Goal: Task Accomplishment & Management: Use online tool/utility

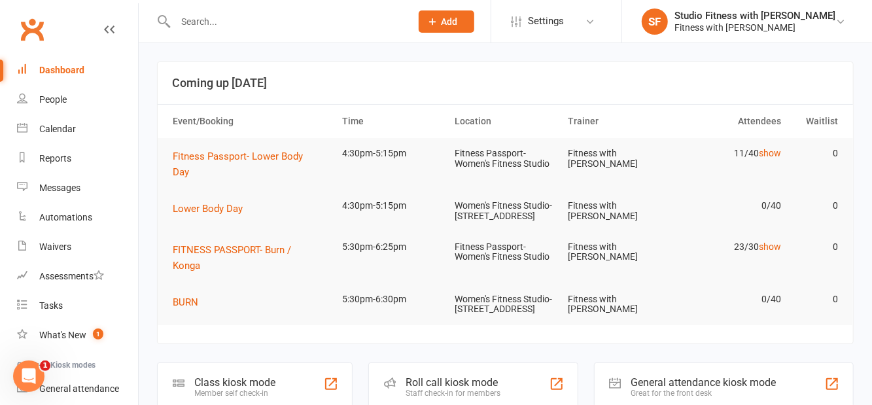
scroll to position [77, 0]
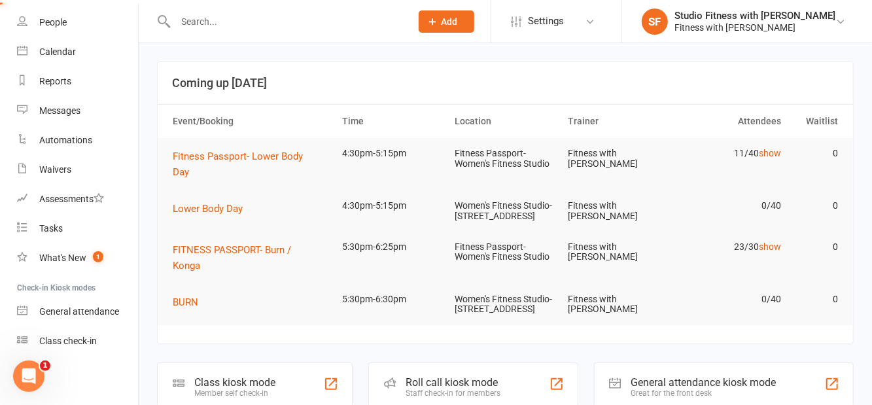
click at [81, 345] on div "Class check-in" at bounding box center [68, 341] width 58 height 10
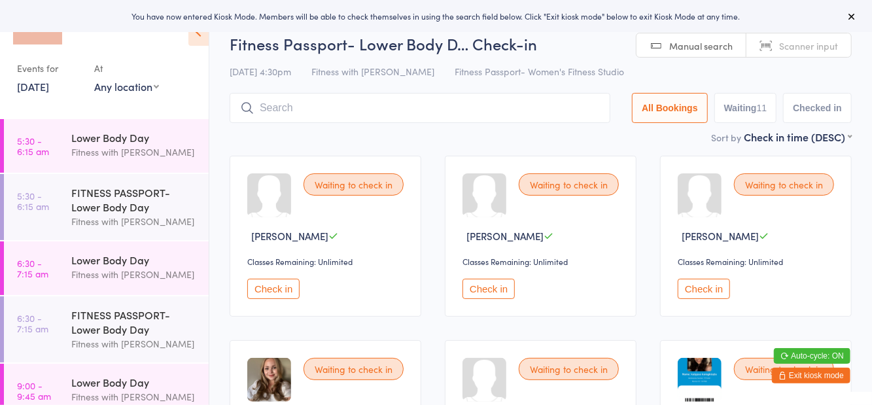
click at [154, 90] on select "Any location Women's Fitness Studio- 14 Madden Street, Aitkenvale Fitness Passp…" at bounding box center [126, 86] width 65 height 14
select select "1"
click at [94, 79] on select "Any location Women's Fitness Studio- 14 Madden Street, Aitkenvale Fitness Passp…" at bounding box center [126, 86] width 65 height 14
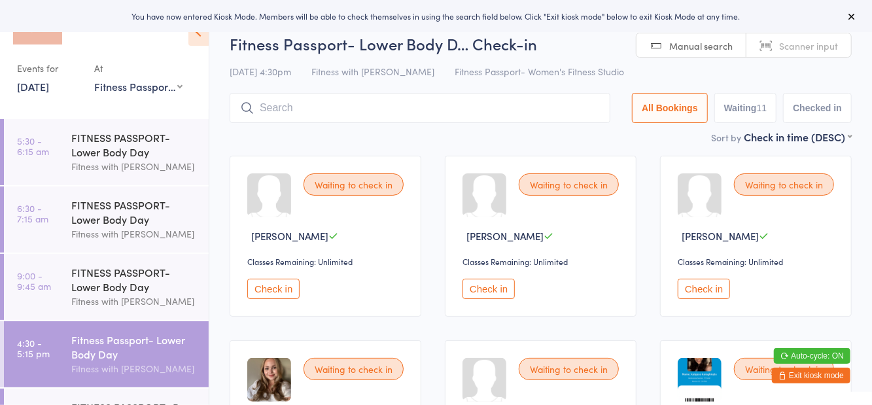
click at [745, 118] on button "Waiting 11" at bounding box center [745, 108] width 63 height 30
select select "0"
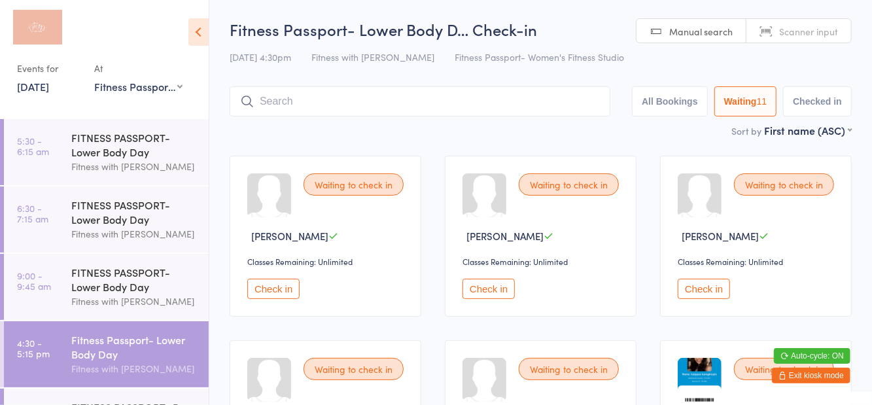
click at [207, 38] on icon at bounding box center [198, 31] width 20 height 27
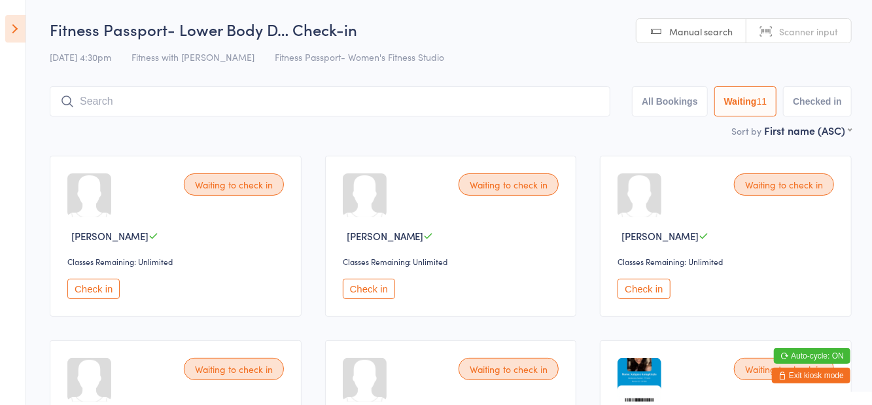
click at [116, 293] on button "Check in" at bounding box center [93, 289] width 52 height 20
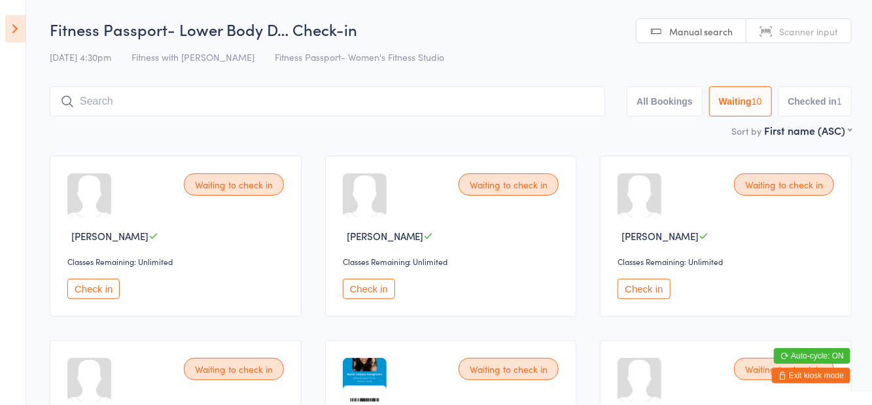
click at [276, 115] on input "search" at bounding box center [327, 101] width 555 height 30
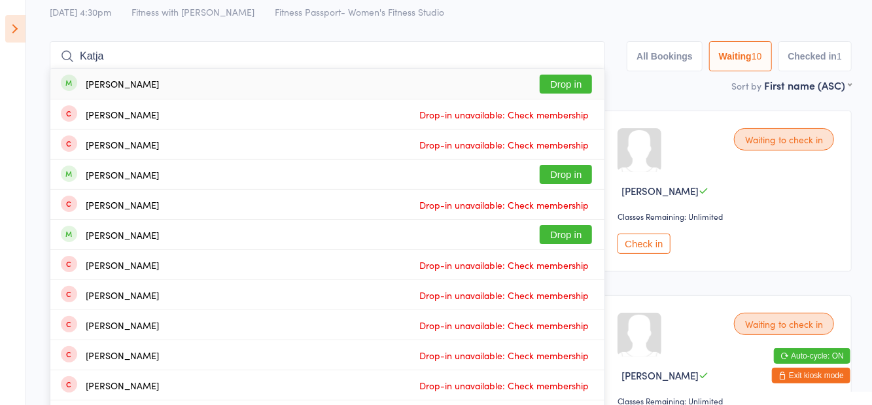
scroll to position [42, 0]
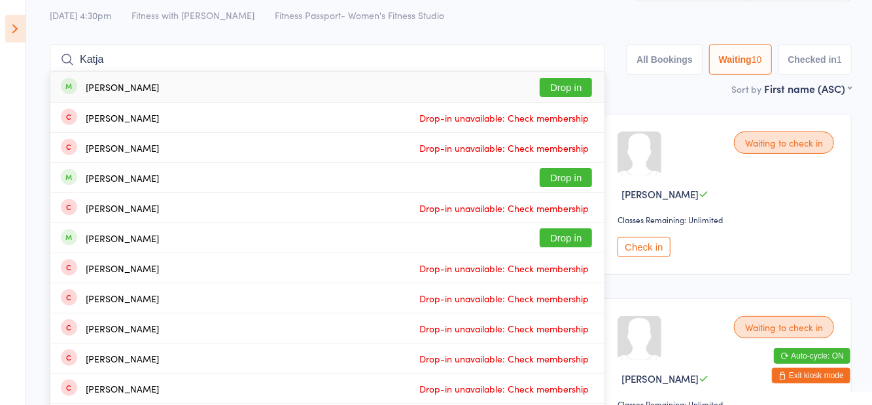
type input "Katja"
click at [571, 94] on button "Drop in" at bounding box center [566, 87] width 52 height 19
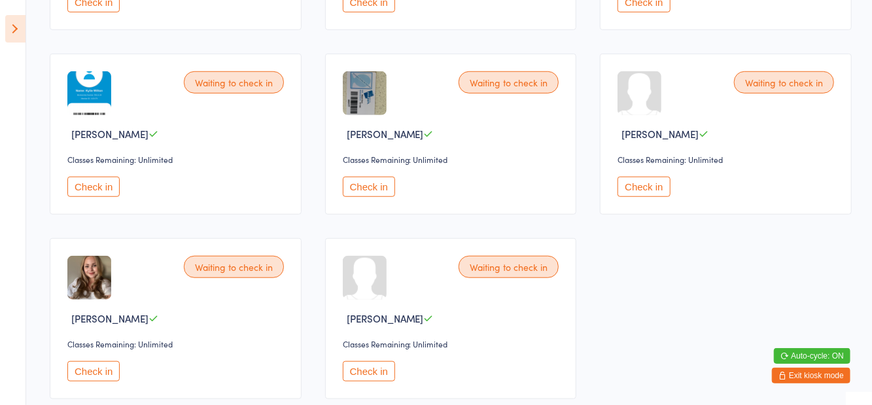
scroll to position [473, 0]
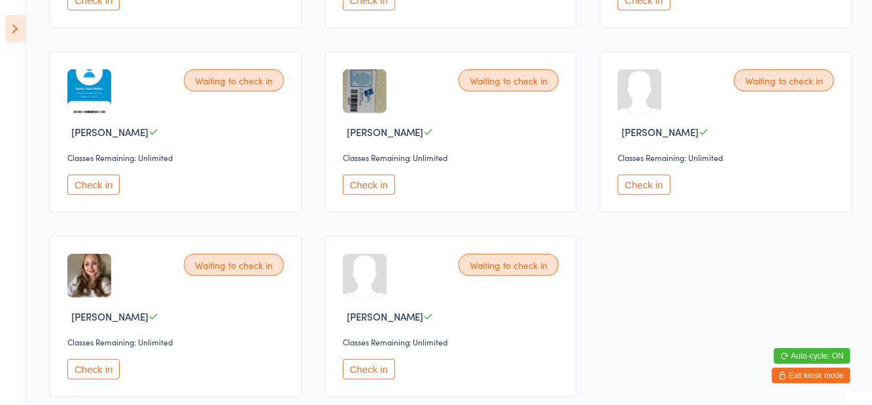
click at [99, 367] on button "Check in" at bounding box center [93, 369] width 52 height 20
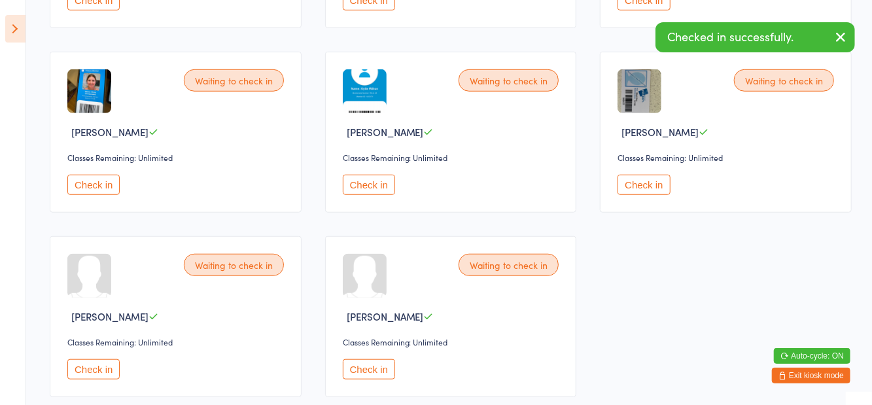
scroll to position [289, 0]
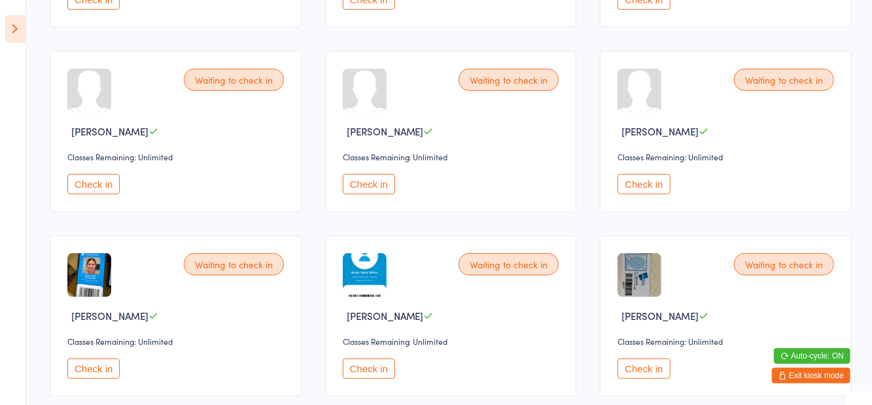
click at [632, 186] on button "Check in" at bounding box center [644, 184] width 52 height 20
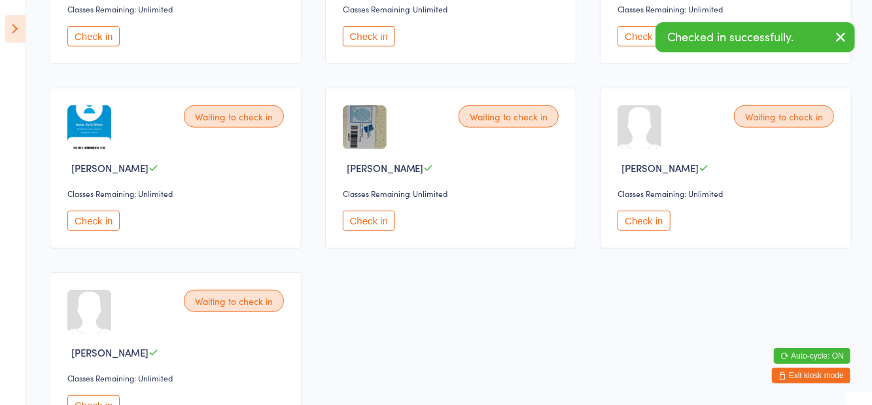
scroll to position [432, 0]
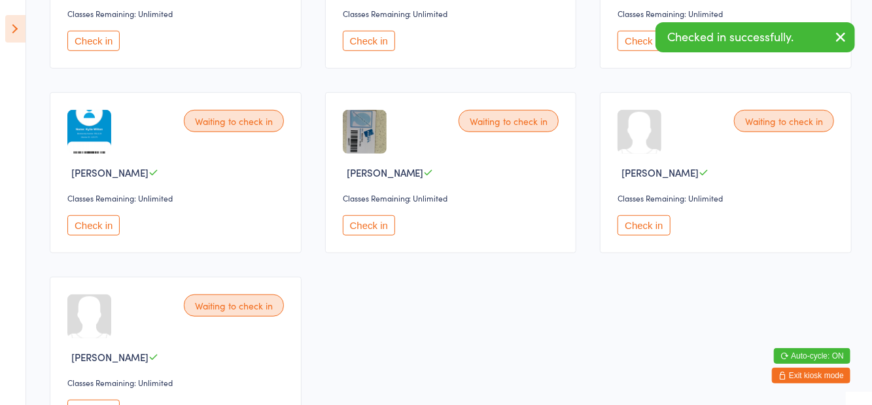
click at [653, 230] on button "Check in" at bounding box center [644, 225] width 52 height 20
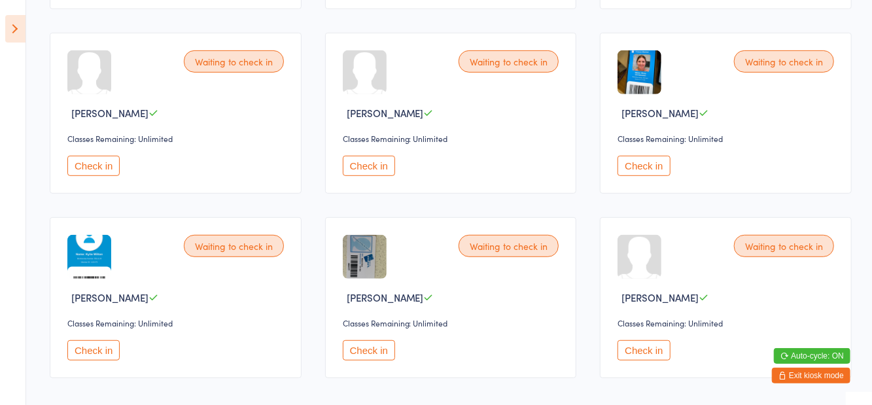
click at [646, 347] on button "Check in" at bounding box center [644, 350] width 52 height 20
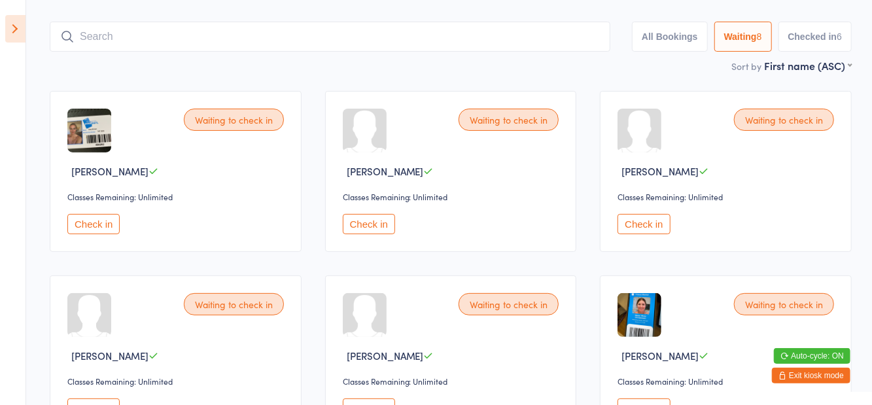
scroll to position [0, 0]
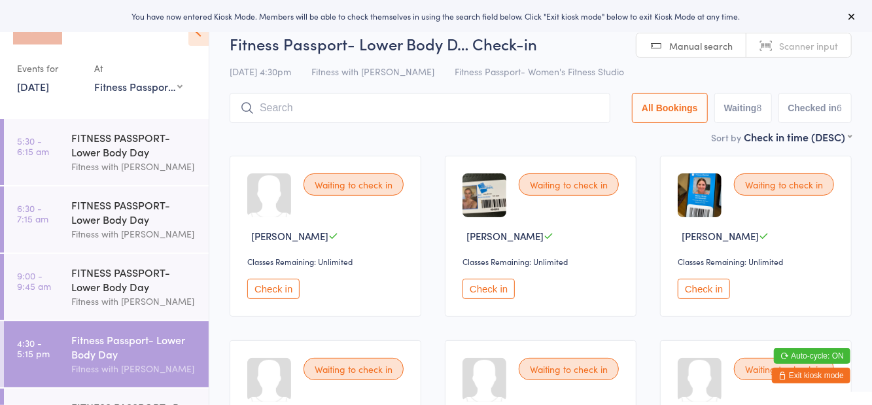
click at [749, 115] on button "Waiting 8" at bounding box center [743, 108] width 58 height 30
select select "0"
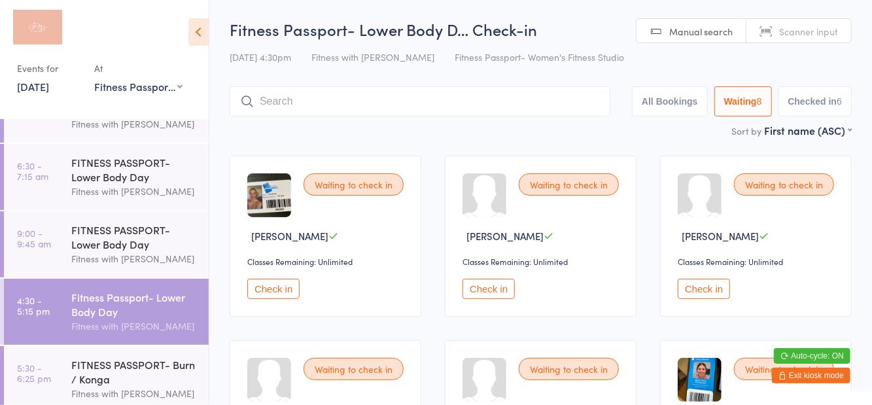
scroll to position [51, 0]
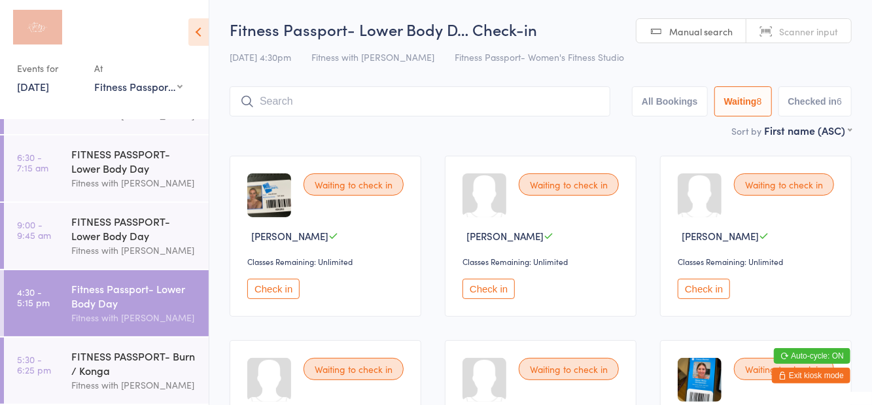
click at [82, 378] on div "Fitness with [PERSON_NAME]" at bounding box center [134, 385] width 126 height 15
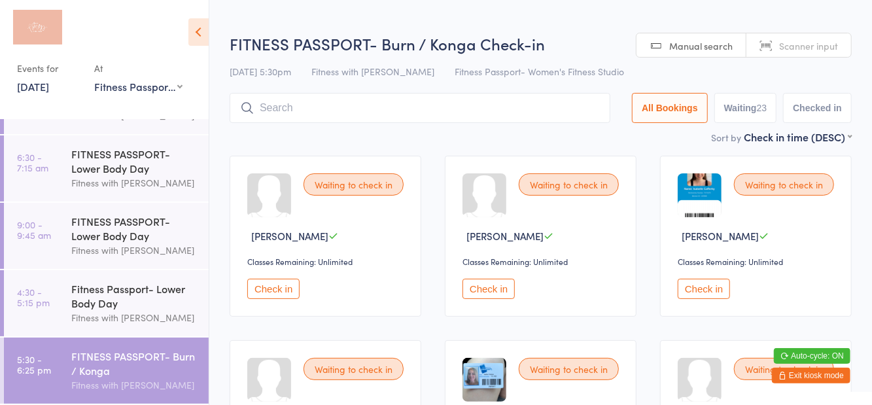
click at [595, 39] on h2 "FITNESS PASSPORT- Burn / Konga Check-in" at bounding box center [541, 44] width 622 height 22
click at [89, 303] on div "Fitness Passport- Lower Body Day" at bounding box center [134, 295] width 126 height 29
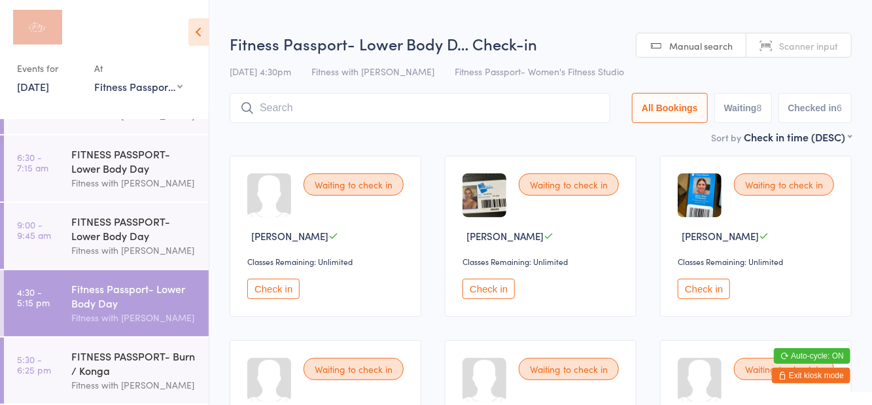
click at [756, 105] on button "Waiting 8" at bounding box center [743, 108] width 58 height 30
select select "0"
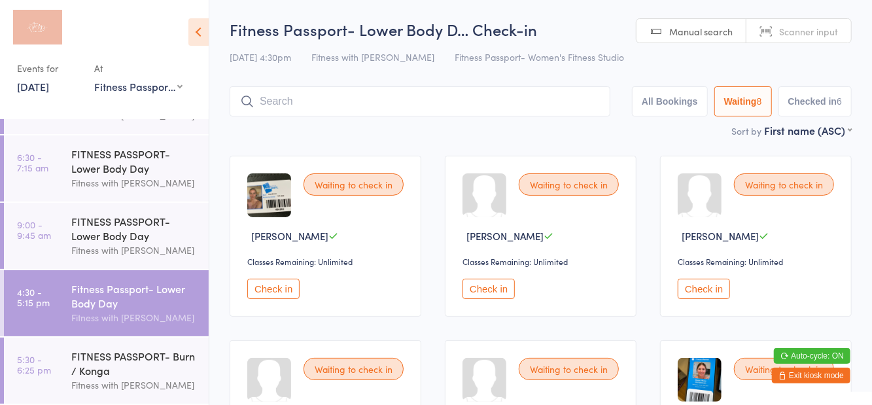
click at [357, 107] on input "search" at bounding box center [420, 101] width 381 height 30
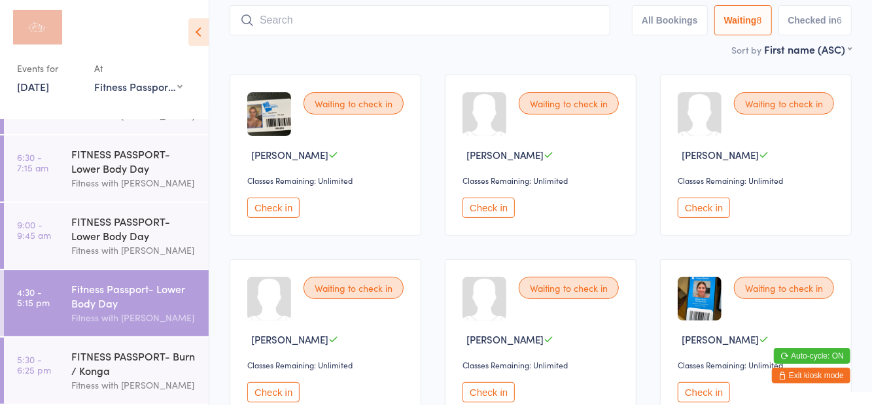
scroll to position [87, 0]
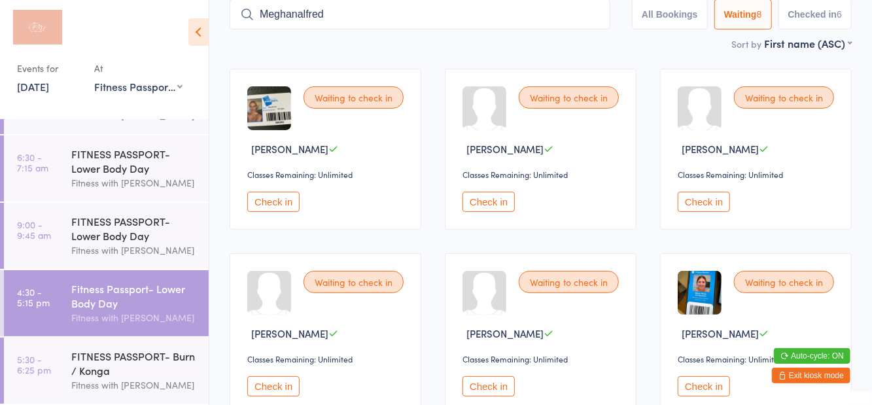
click at [296, 19] on input "Meghanalfred" at bounding box center [420, 14] width 381 height 30
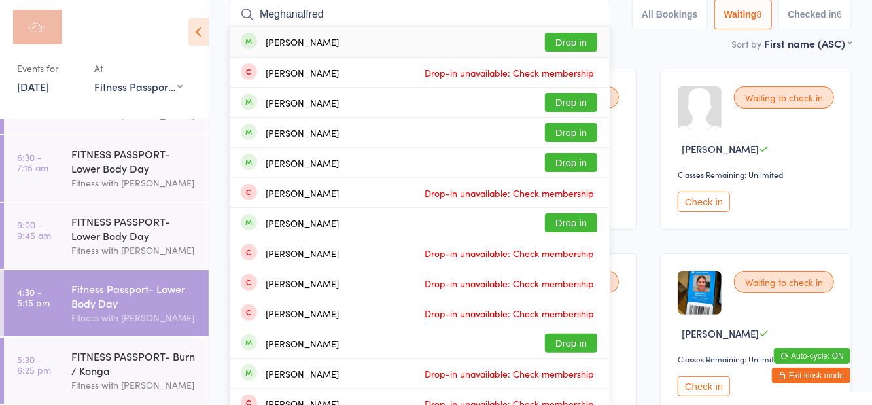
type input "Meghanalfred"
click at [565, 51] on button "Drop in" at bounding box center [571, 42] width 52 height 19
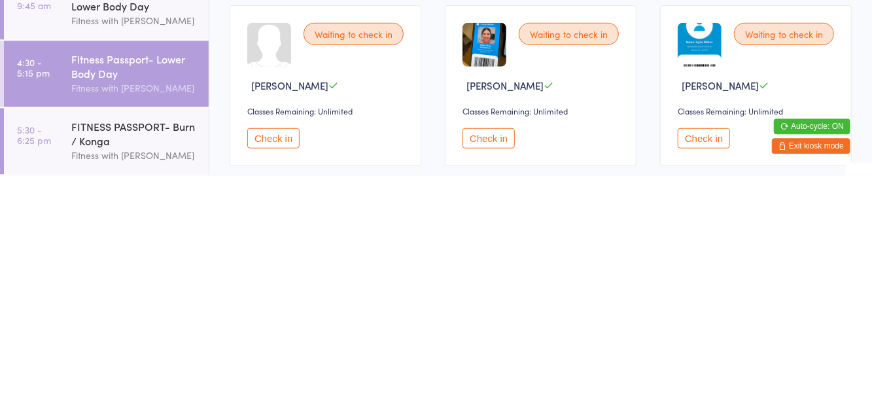
scroll to position [304, 0]
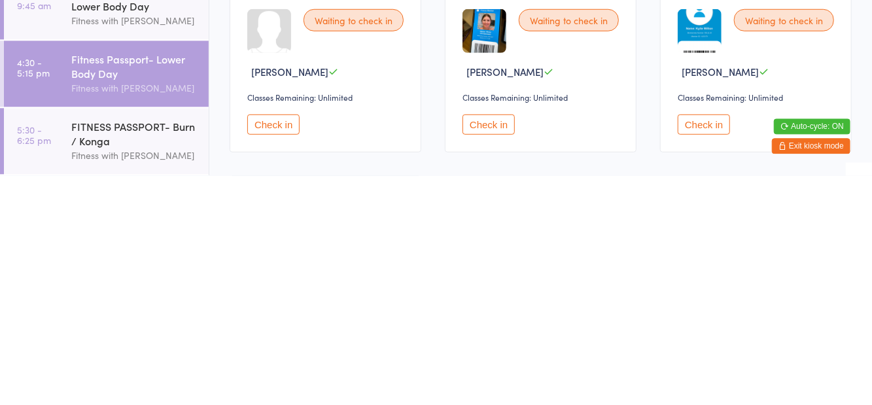
click at [486, 356] on button "Check in" at bounding box center [489, 353] width 52 height 20
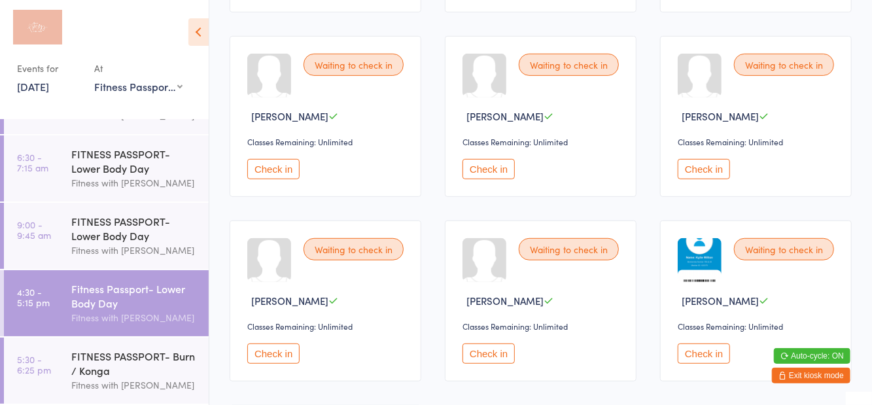
click at [280, 177] on button "Check in" at bounding box center [273, 169] width 52 height 20
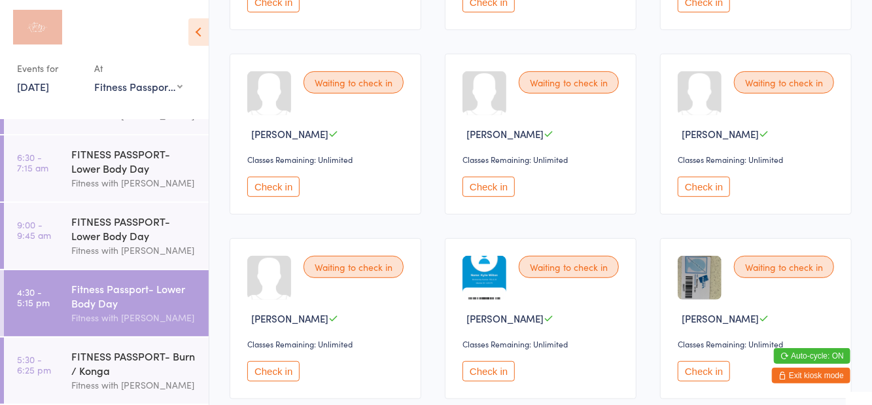
scroll to position [0, 0]
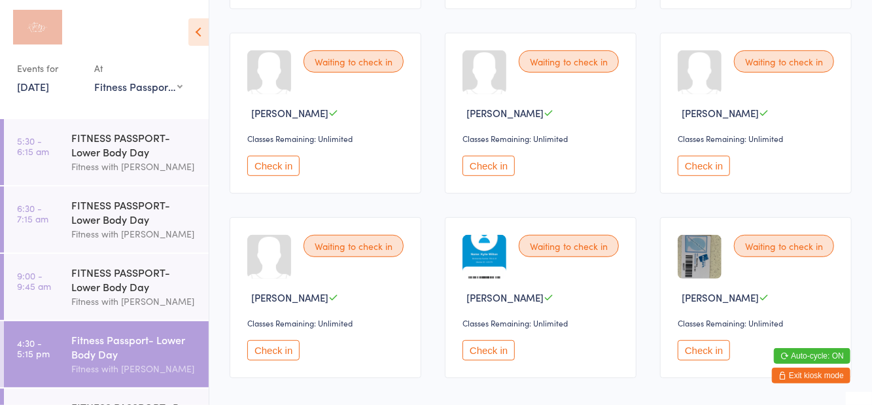
click at [489, 347] on button "Check in" at bounding box center [489, 350] width 52 height 20
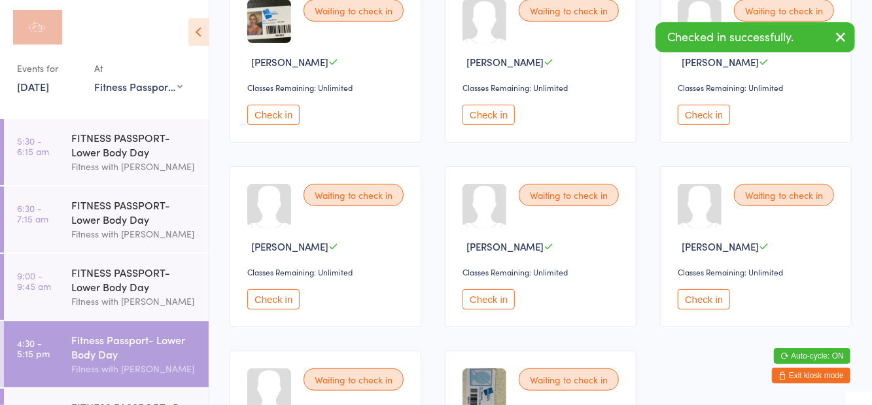
scroll to position [174, 0]
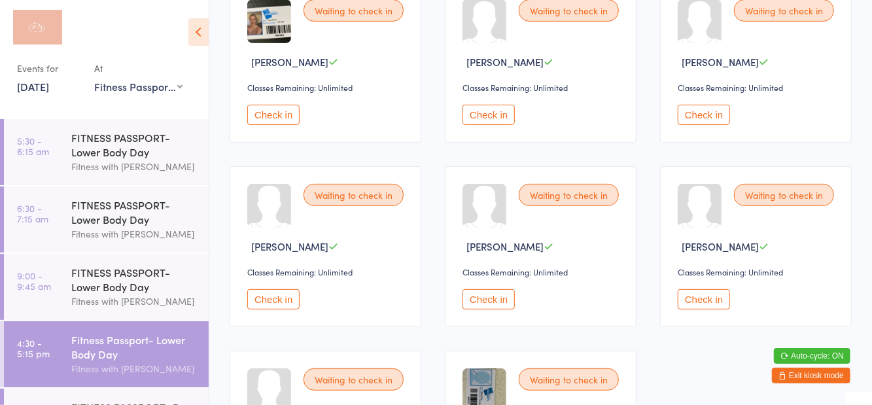
click at [496, 110] on button "Check in" at bounding box center [489, 115] width 52 height 20
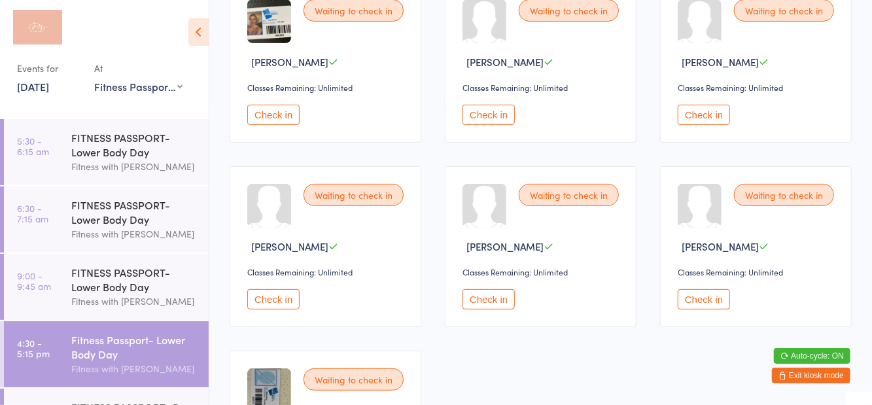
click at [288, 307] on button "Check in" at bounding box center [273, 299] width 52 height 20
click at [717, 306] on button "Check in" at bounding box center [704, 299] width 52 height 20
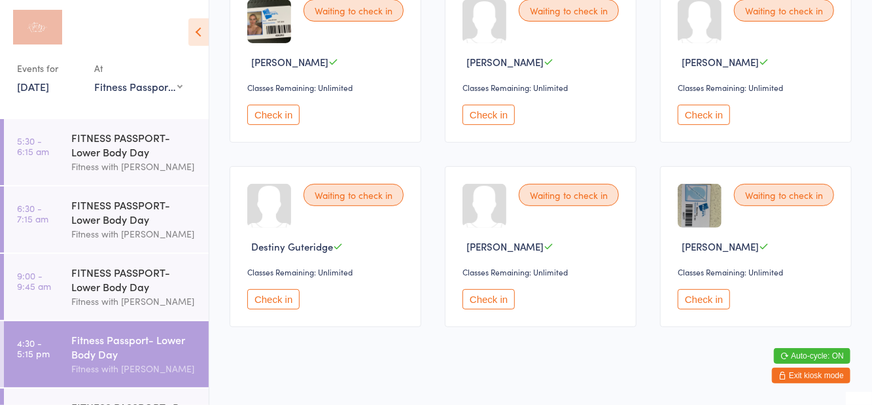
click at [483, 118] on button "Check in" at bounding box center [489, 115] width 52 height 20
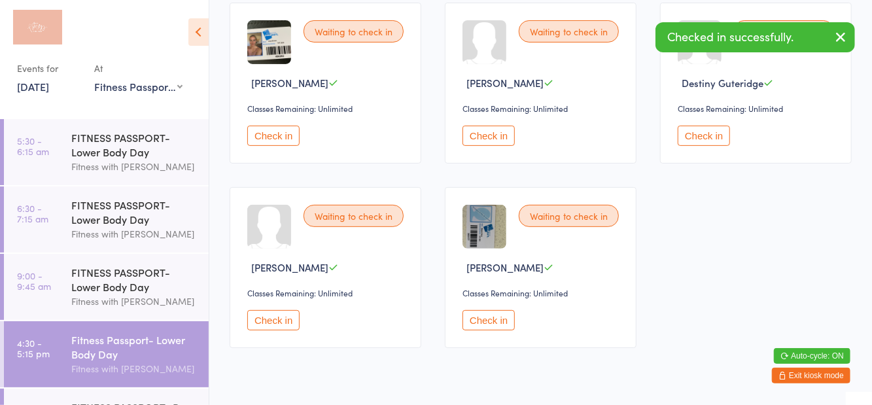
scroll to position [107, 0]
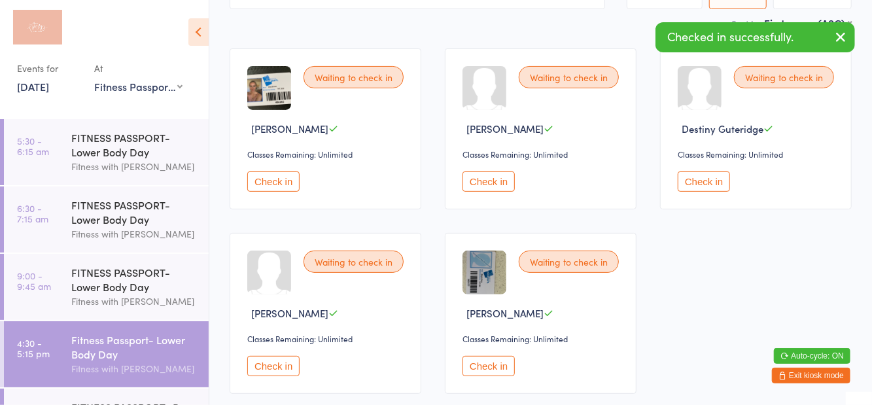
click at [704, 183] on button "Check in" at bounding box center [704, 181] width 52 height 20
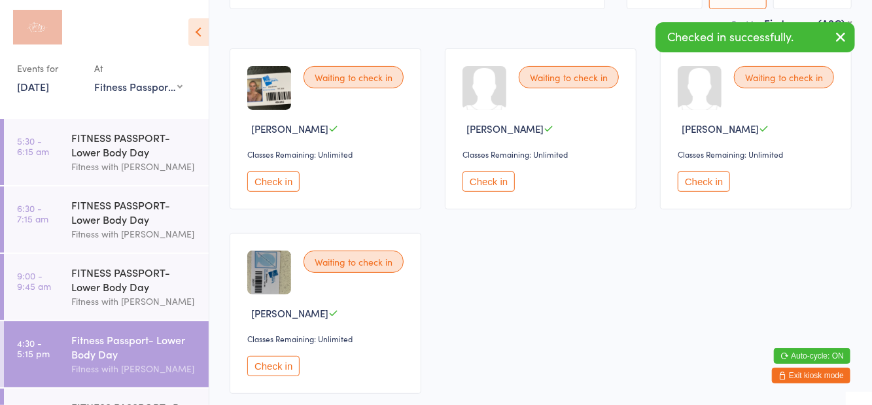
click at [264, 188] on button "Check in" at bounding box center [273, 181] width 52 height 20
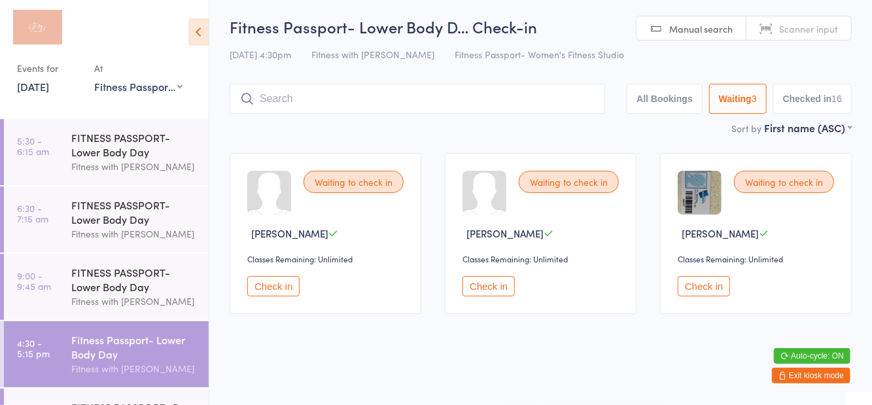
click at [705, 280] on button "Check in" at bounding box center [704, 286] width 52 height 20
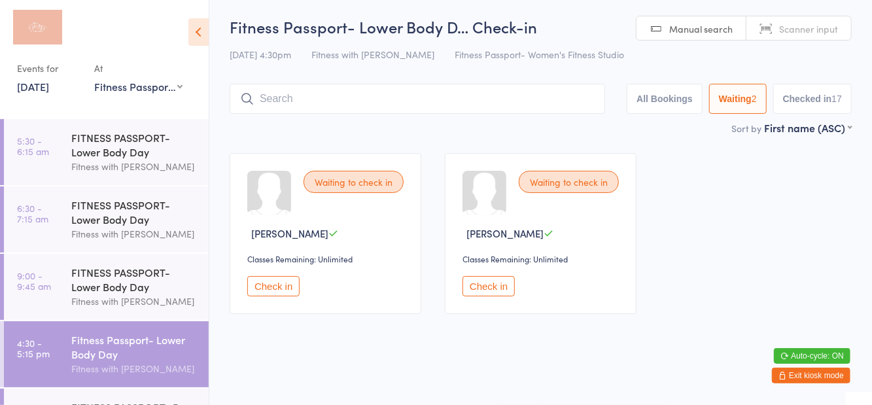
click at [268, 285] on button "Check in" at bounding box center [273, 286] width 52 height 20
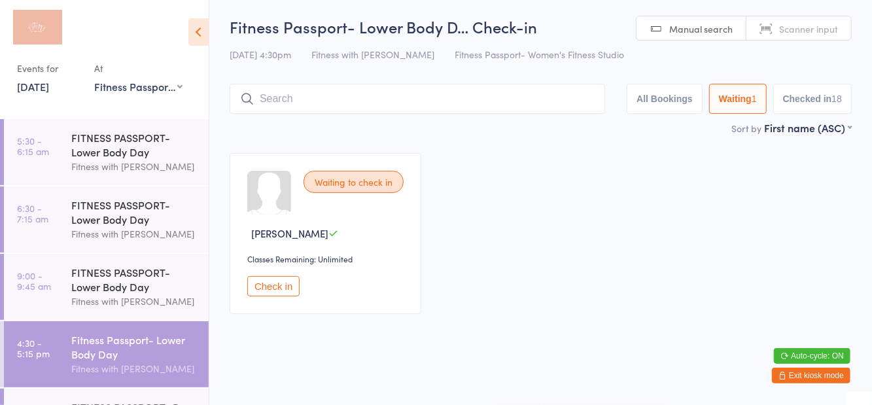
scroll to position [51, 0]
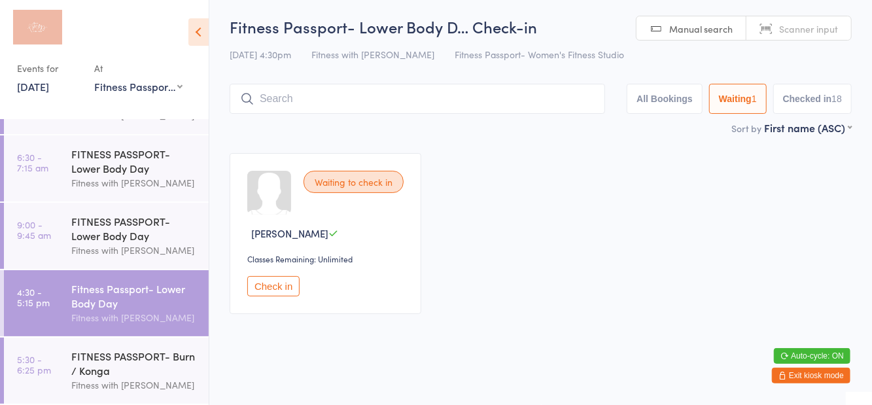
click at [139, 376] on div "FITNESS PASSPORT- Burn / Konga" at bounding box center [134, 363] width 126 height 29
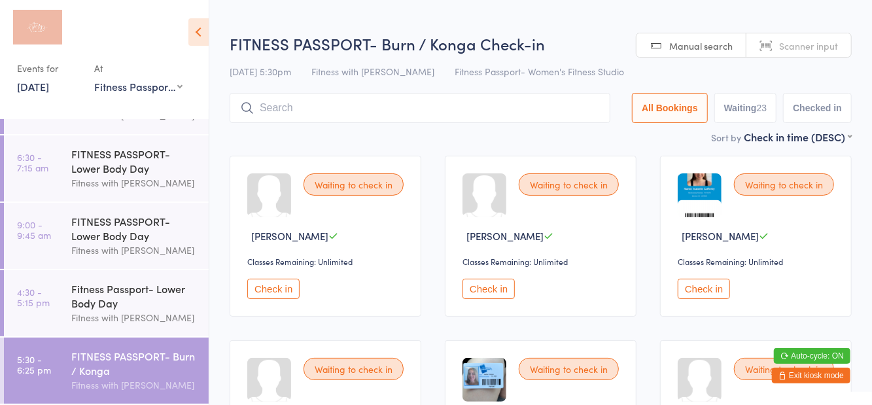
click at [750, 104] on button "Waiting 23" at bounding box center [745, 108] width 63 height 30
select select "0"
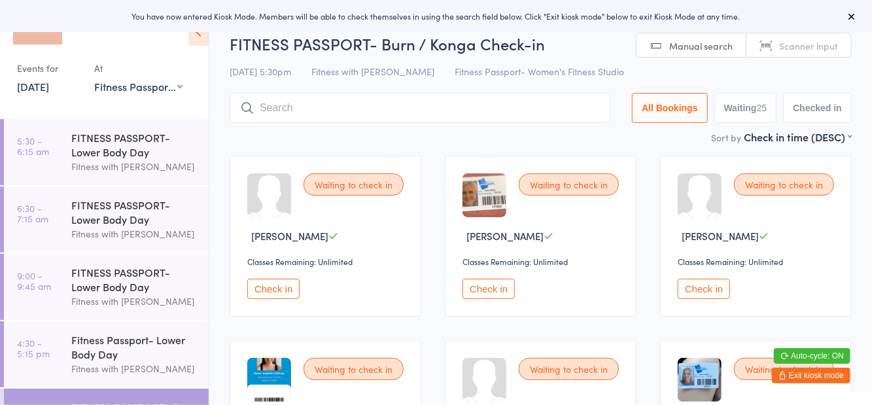
click at [739, 111] on button "Waiting 25" at bounding box center [745, 108] width 63 height 30
select select "0"
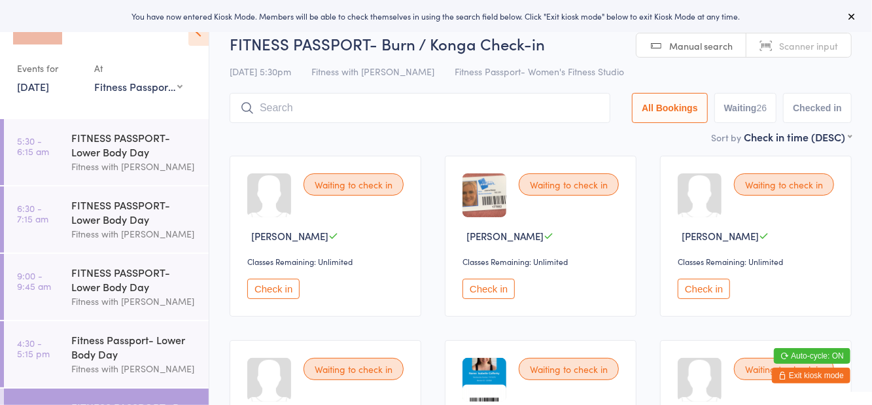
click at [740, 106] on button "Waiting 26" at bounding box center [745, 108] width 63 height 30
select select "0"
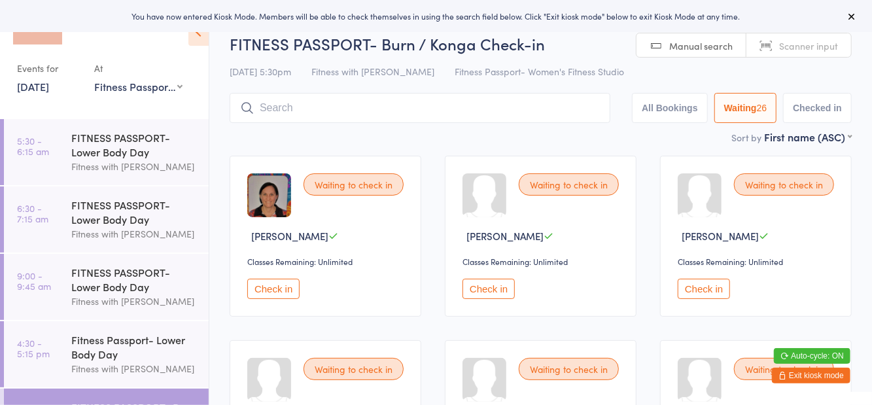
click at [282, 298] on button "Check in" at bounding box center [273, 289] width 52 height 20
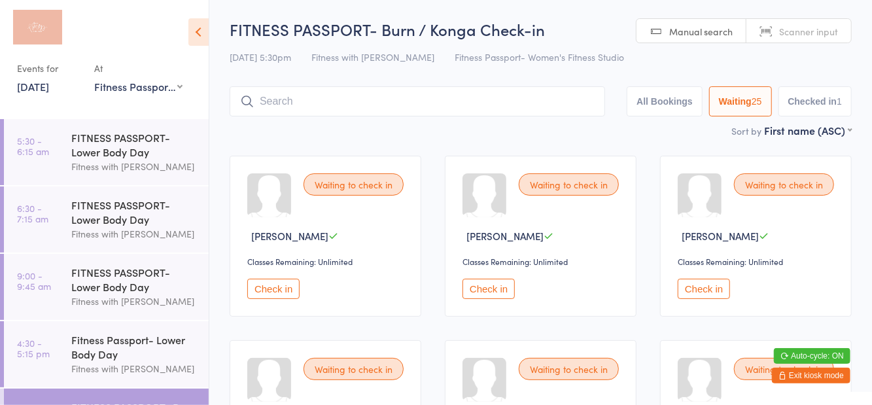
click at [351, 182] on div "Waiting to check in" at bounding box center [354, 184] width 100 height 22
click at [275, 297] on button "Check in" at bounding box center [273, 289] width 52 height 20
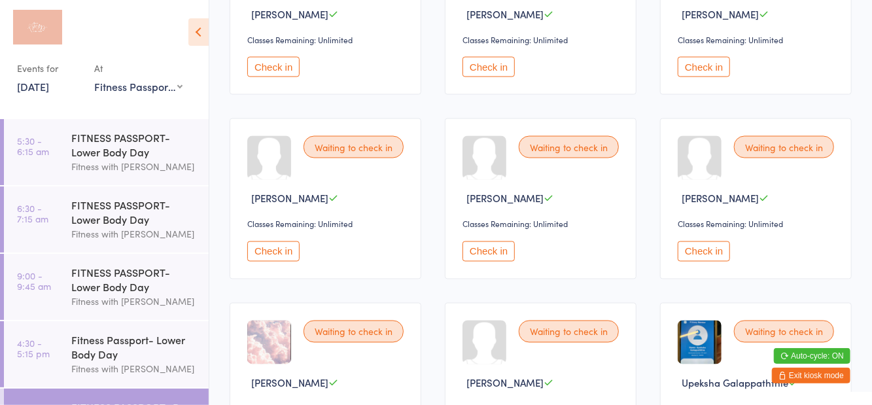
scroll to position [1150, 0]
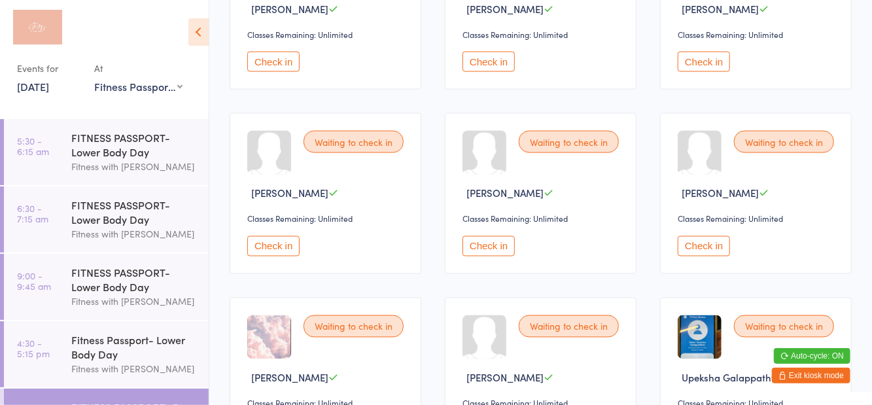
click at [705, 249] on button "Check in" at bounding box center [704, 246] width 52 height 20
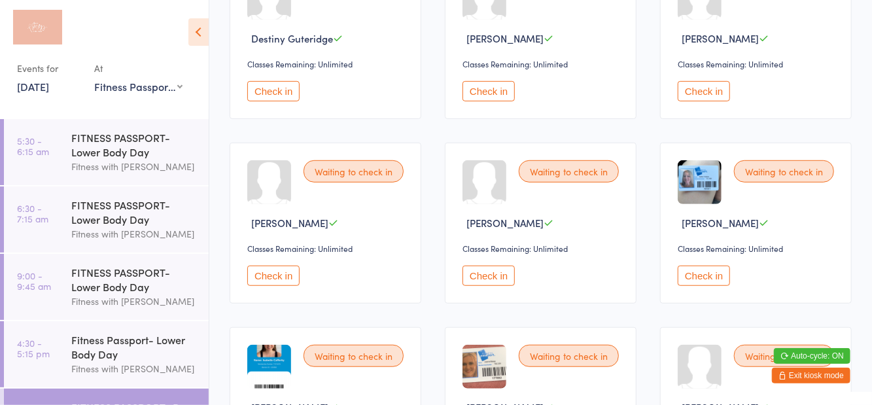
scroll to position [379, 0]
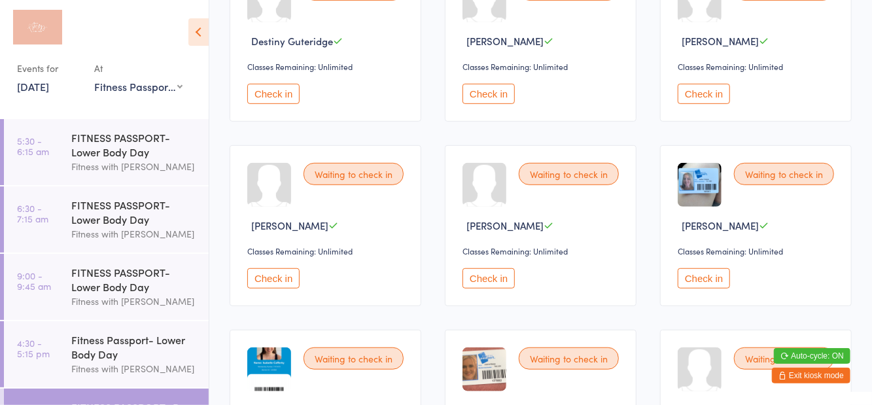
click at [287, 294] on div "Waiting to check in Hannah McAleese Classes Remaining: Unlimited Check in" at bounding box center [326, 225] width 192 height 161
click at [276, 276] on button "Check in" at bounding box center [273, 278] width 52 height 20
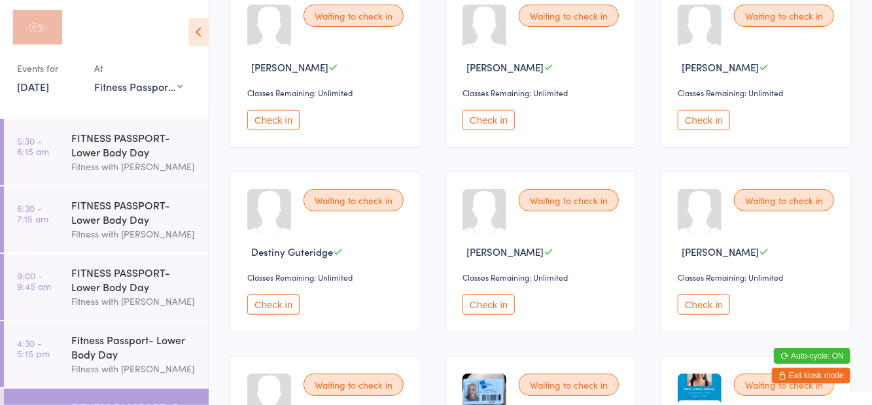
scroll to position [0, 0]
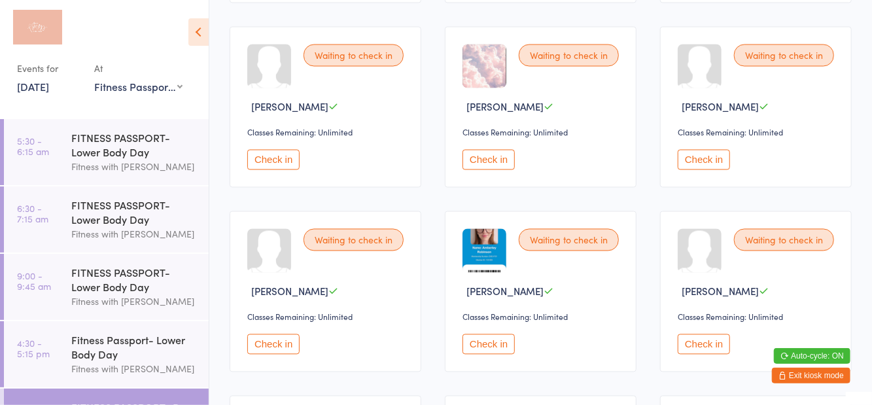
scroll to position [1255, 0]
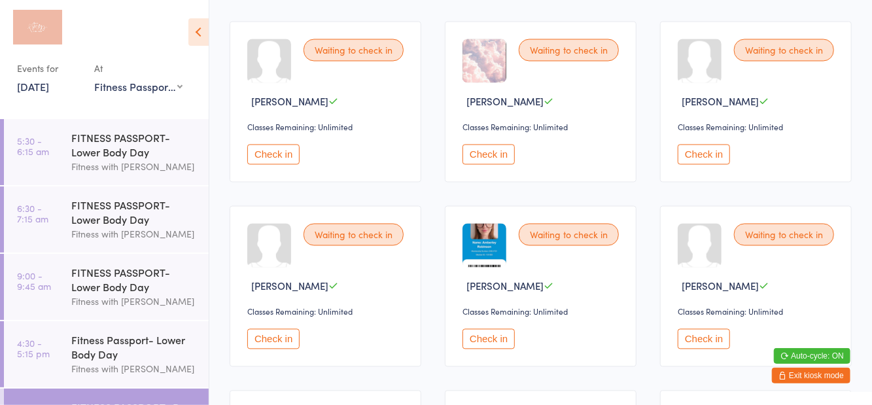
click at [485, 329] on button "Check in" at bounding box center [489, 339] width 52 height 20
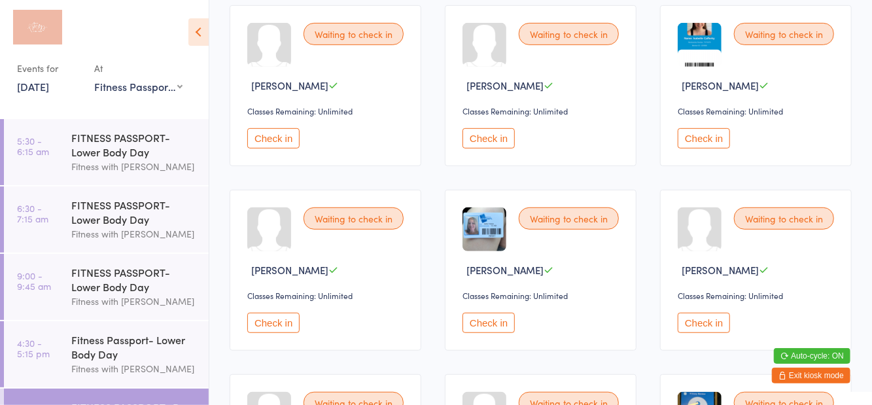
scroll to position [334, 0]
click at [270, 148] on button "Check in" at bounding box center [273, 140] width 52 height 20
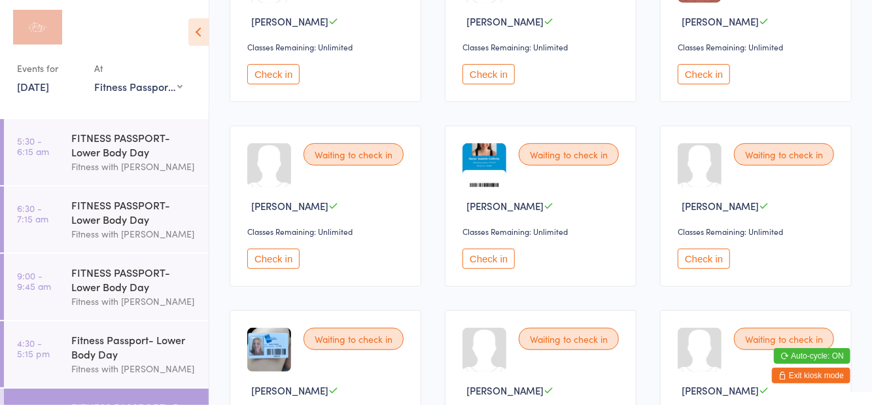
scroll to position [146, 0]
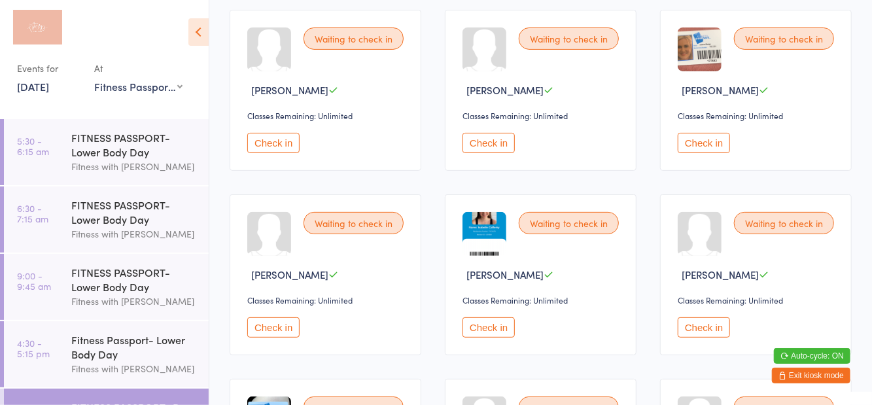
click at [701, 325] on button "Check in" at bounding box center [704, 327] width 52 height 20
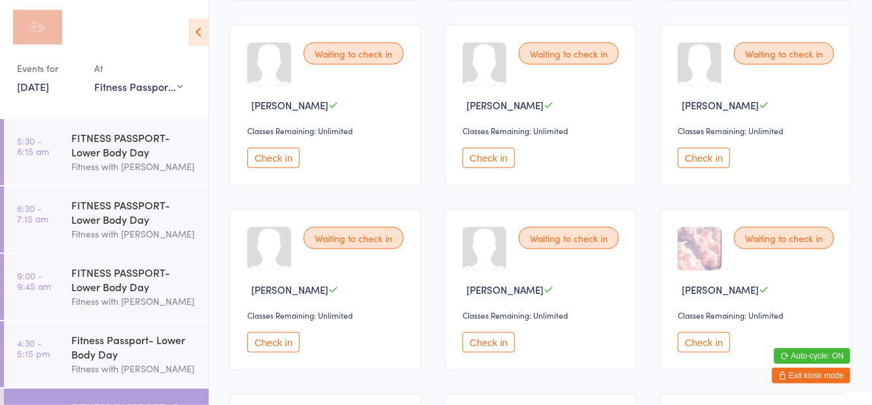
scroll to position [891, 0]
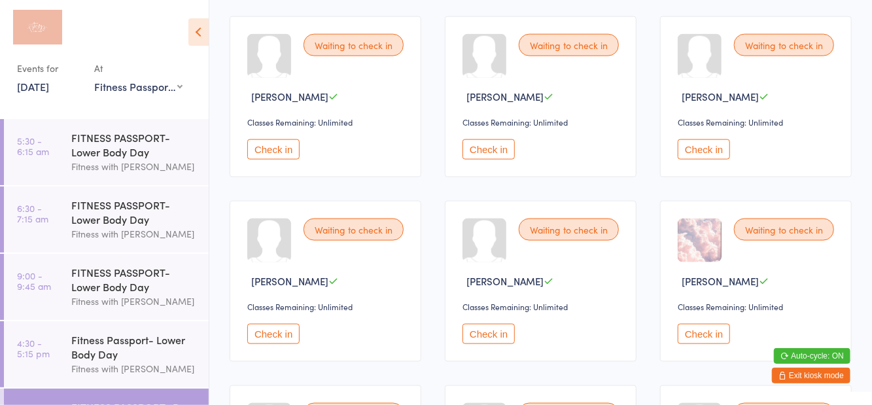
click at [699, 326] on button "Check in" at bounding box center [704, 334] width 52 height 20
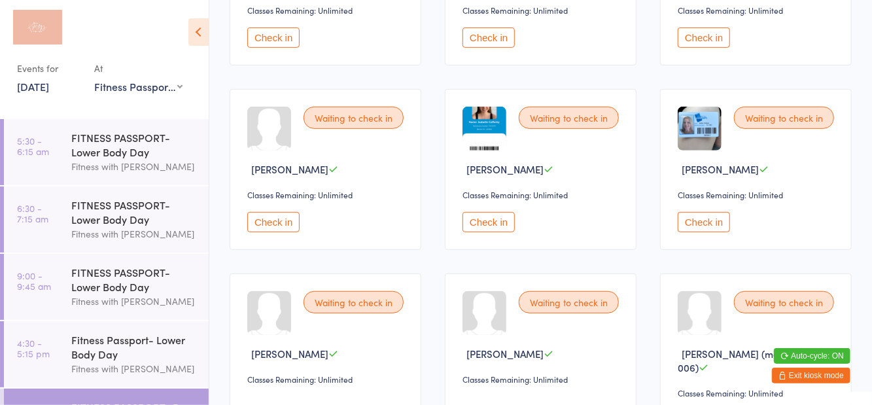
scroll to position [251, 0]
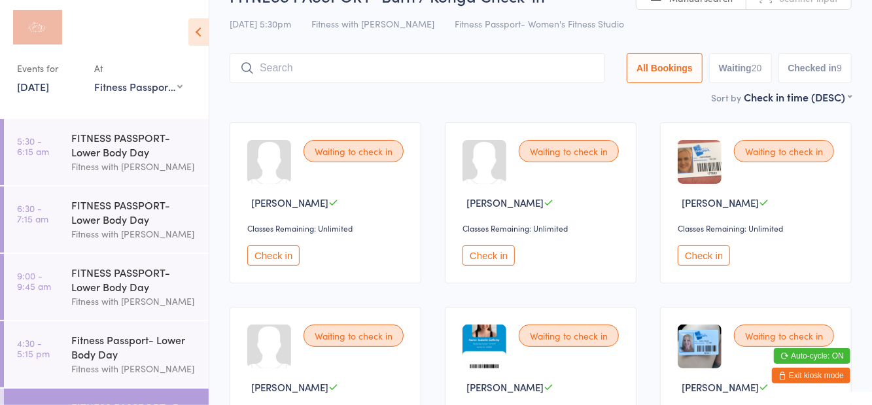
scroll to position [0, 0]
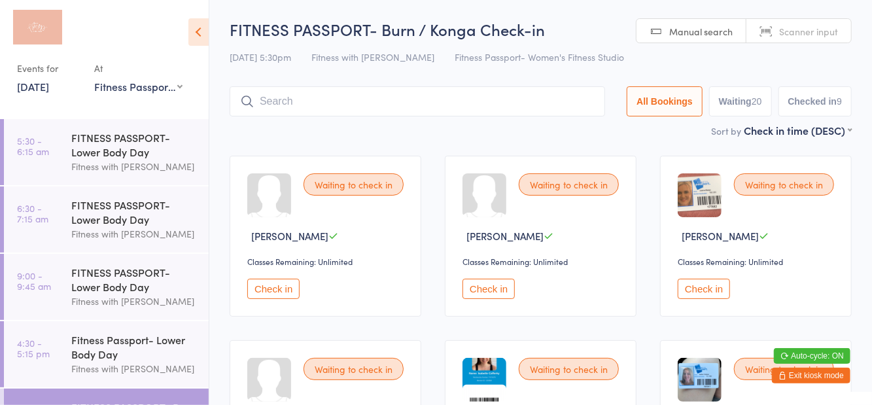
click at [264, 97] on input "search" at bounding box center [418, 101] width 376 height 30
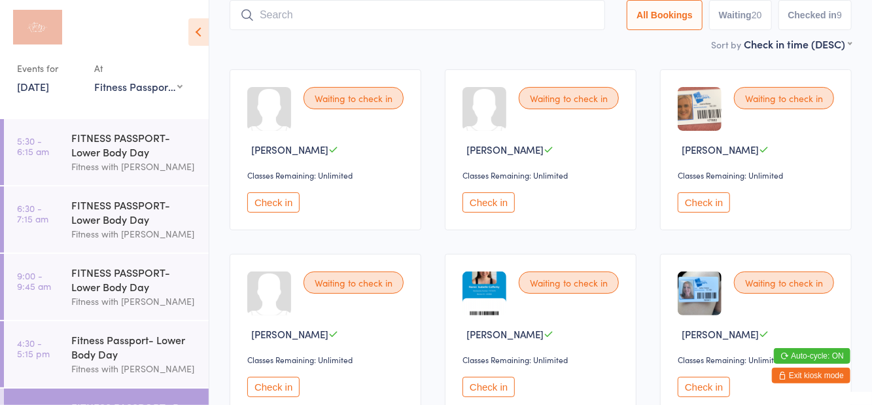
scroll to position [87, 0]
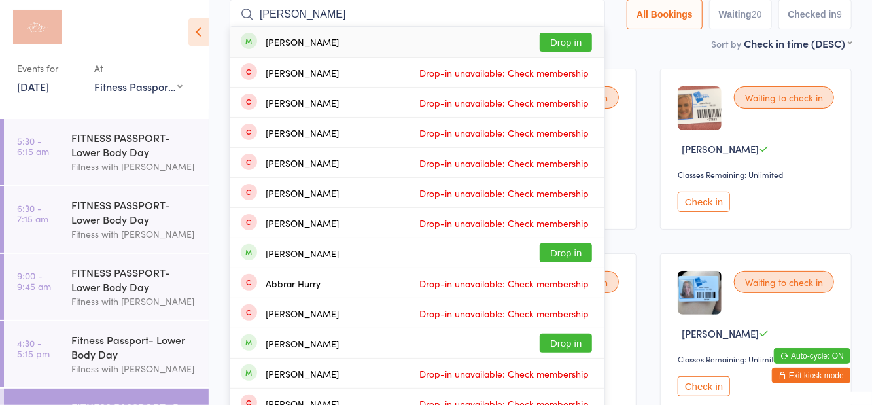
type input "[PERSON_NAME]"
click at [564, 46] on button "Drop in" at bounding box center [566, 42] width 52 height 19
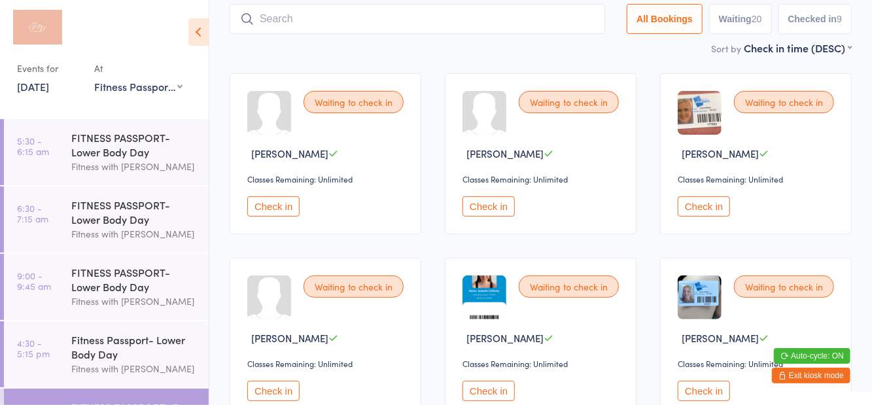
scroll to position [14, 0]
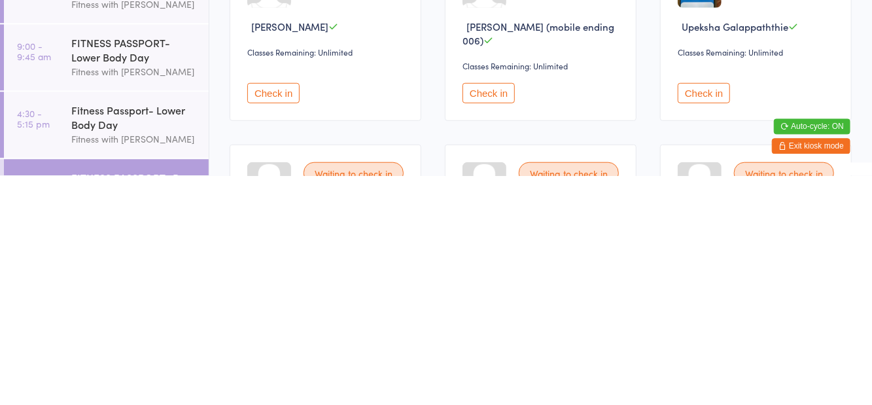
click at [491, 315] on button "Check in" at bounding box center [489, 322] width 52 height 20
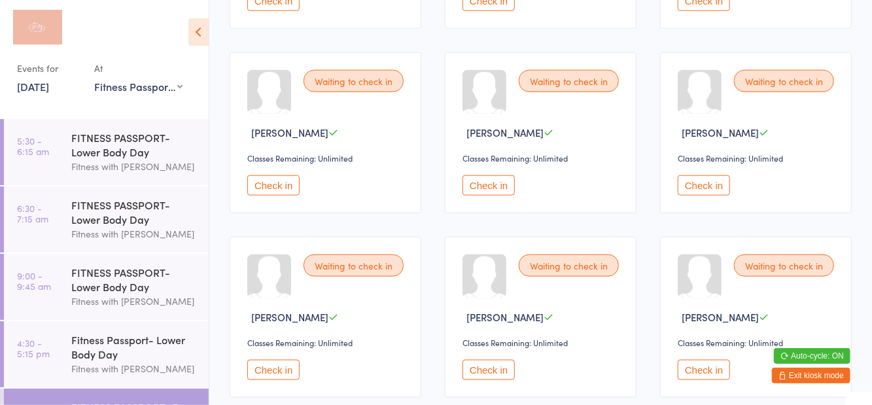
scroll to position [848, 0]
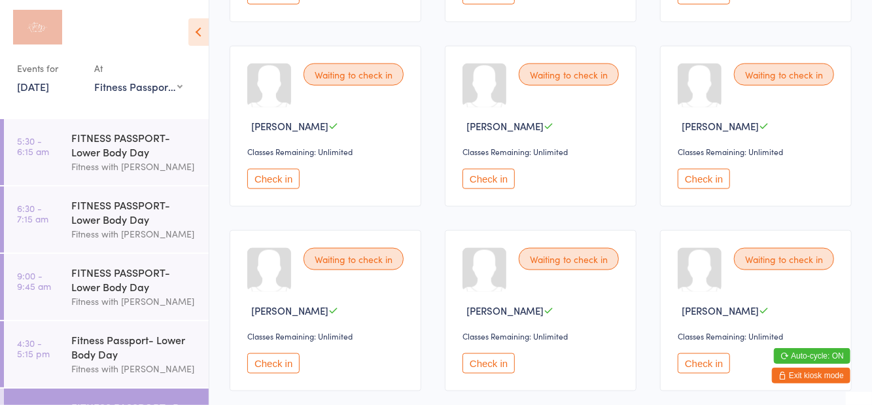
click at [269, 368] on button "Check in" at bounding box center [273, 363] width 52 height 20
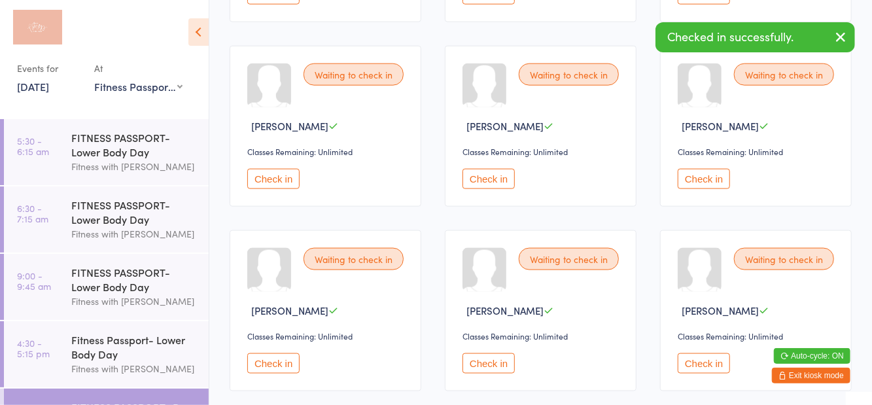
click at [293, 182] on button "Check in" at bounding box center [273, 179] width 52 height 20
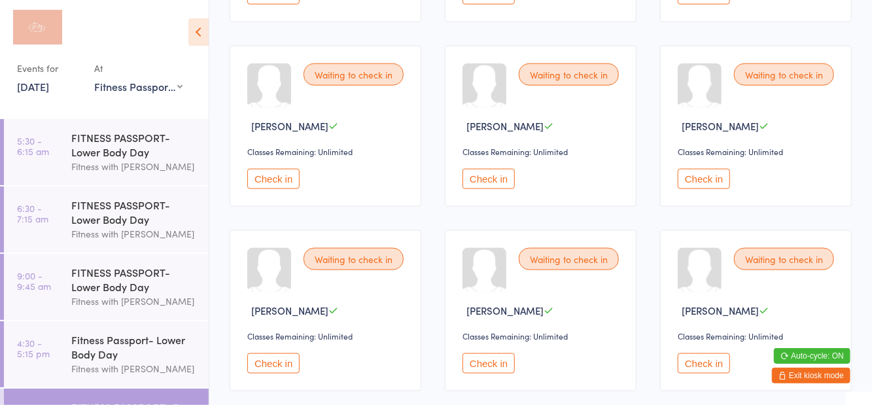
click at [286, 353] on button "Check in" at bounding box center [273, 363] width 52 height 20
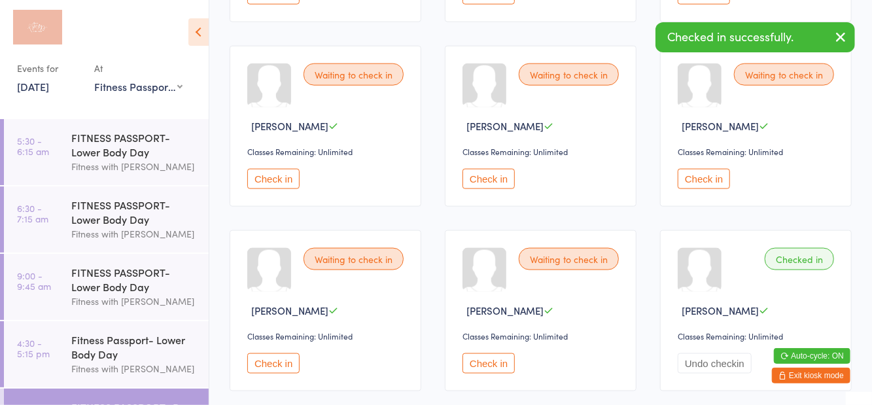
click at [273, 370] on button "Check in" at bounding box center [273, 363] width 52 height 20
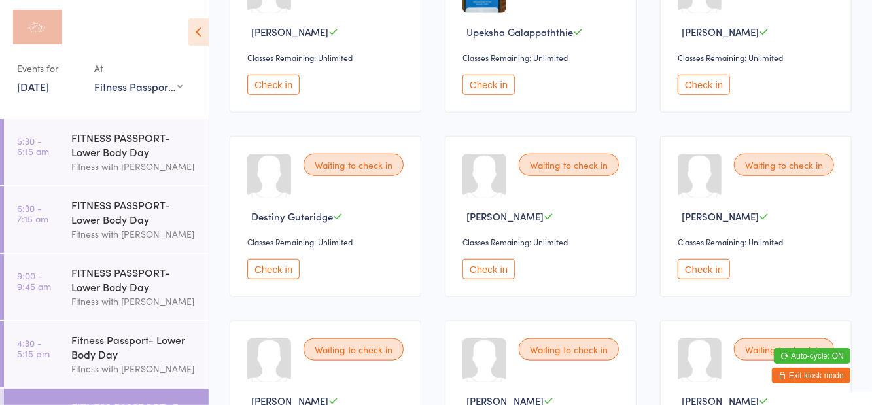
scroll to position [570, 0]
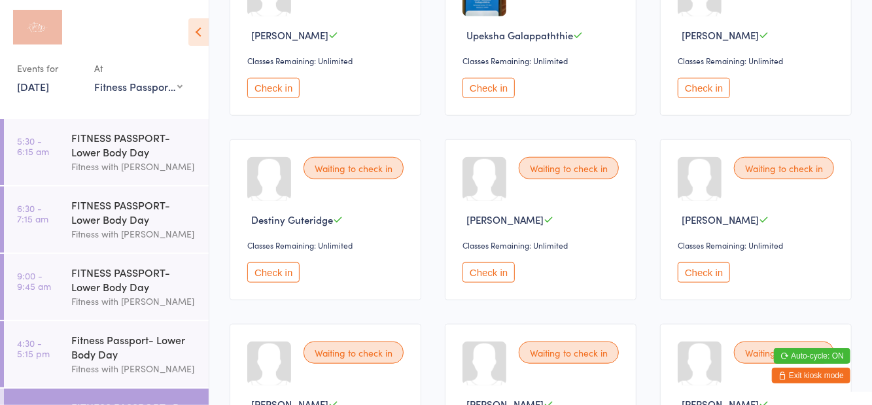
click at [277, 90] on button "Check in" at bounding box center [273, 88] width 52 height 20
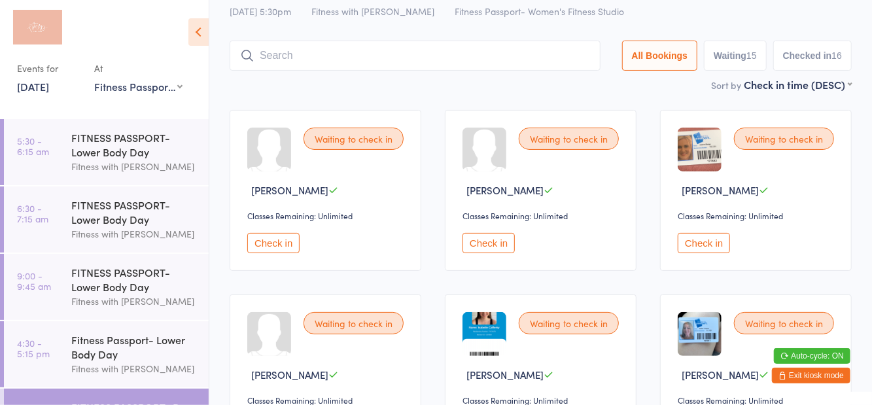
scroll to position [0, 0]
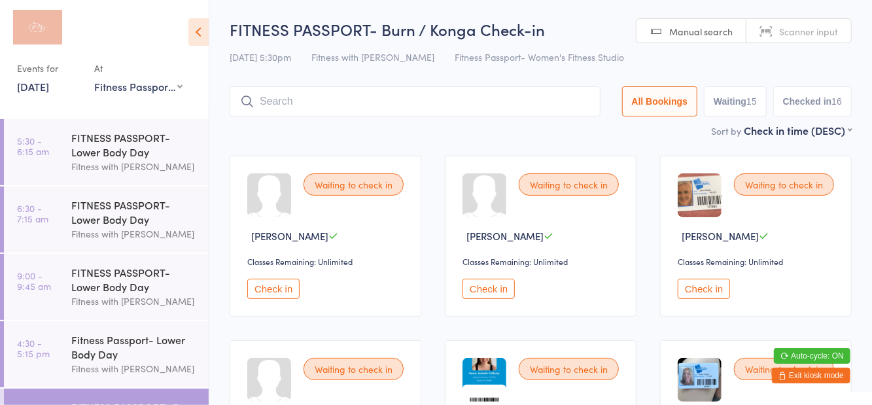
click at [366, 107] on input "search" at bounding box center [415, 101] width 371 height 30
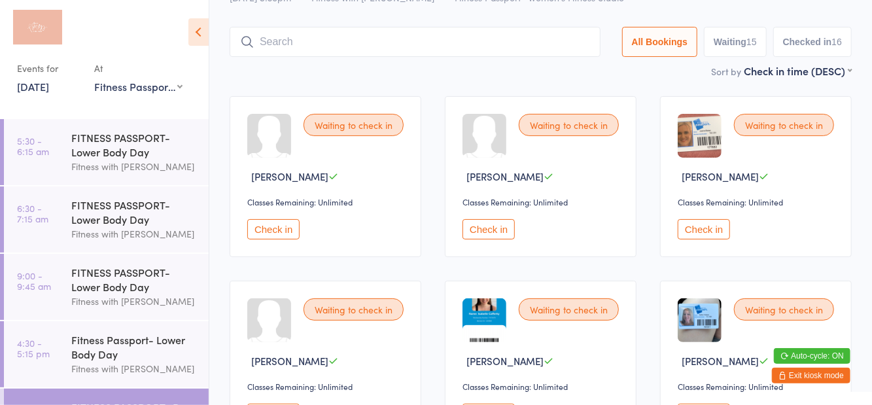
scroll to position [87, 0]
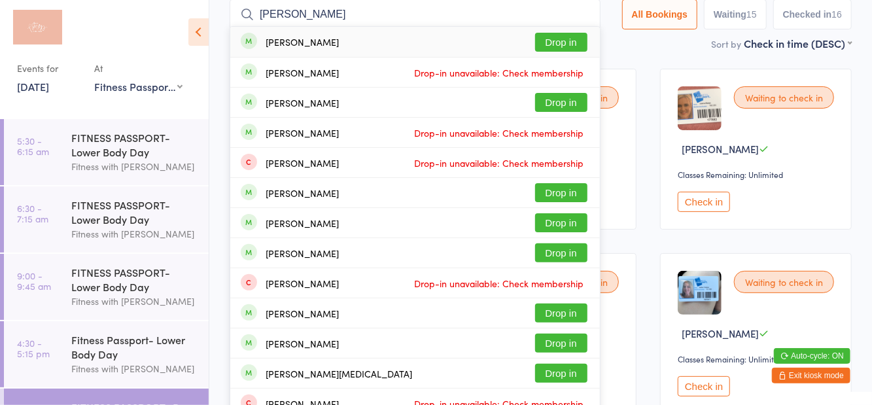
type input "[PERSON_NAME]"
click at [571, 48] on button "Drop in" at bounding box center [561, 42] width 52 height 19
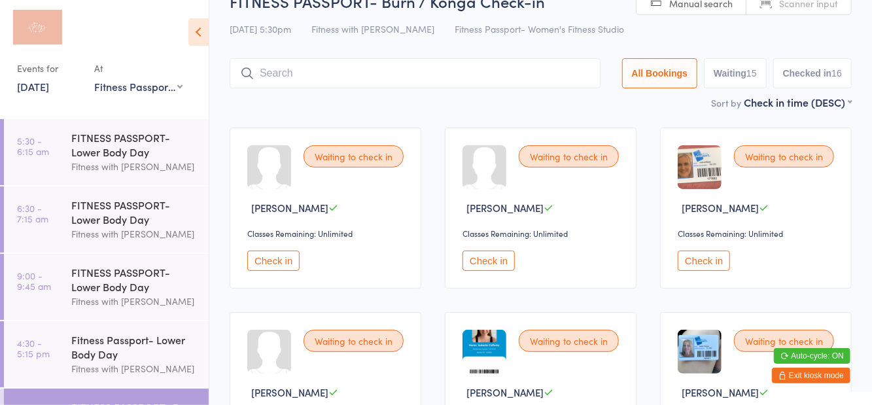
scroll to position [14, 0]
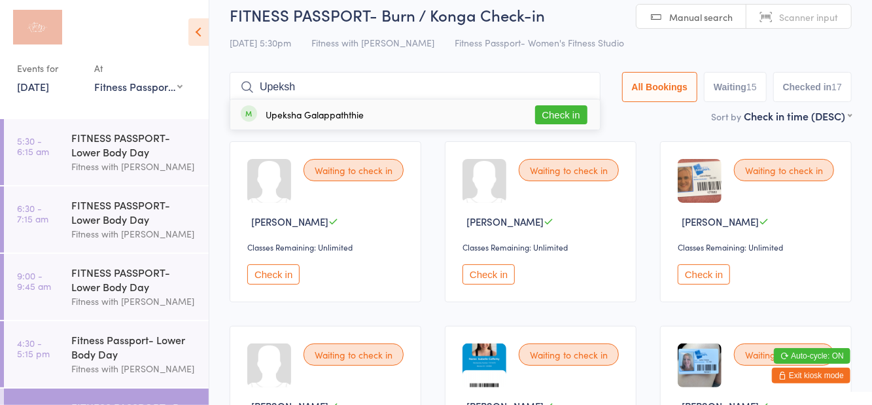
type input "Upeksh"
click at [567, 120] on button "Check in" at bounding box center [561, 114] width 52 height 19
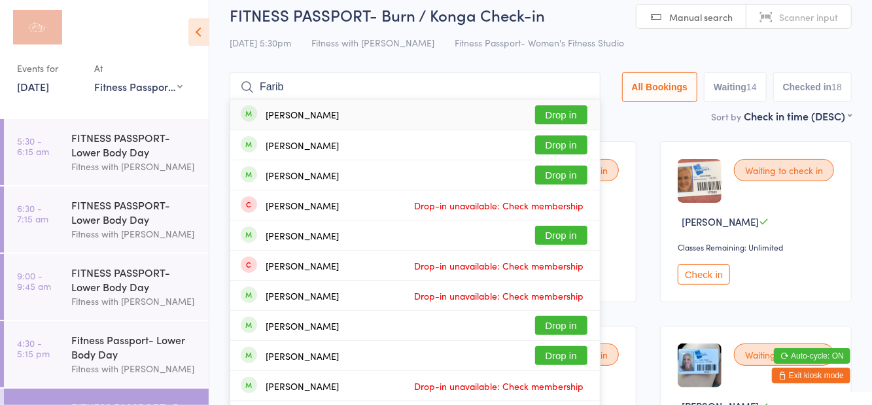
type input "Farib"
click at [563, 120] on button "Drop in" at bounding box center [561, 114] width 52 height 19
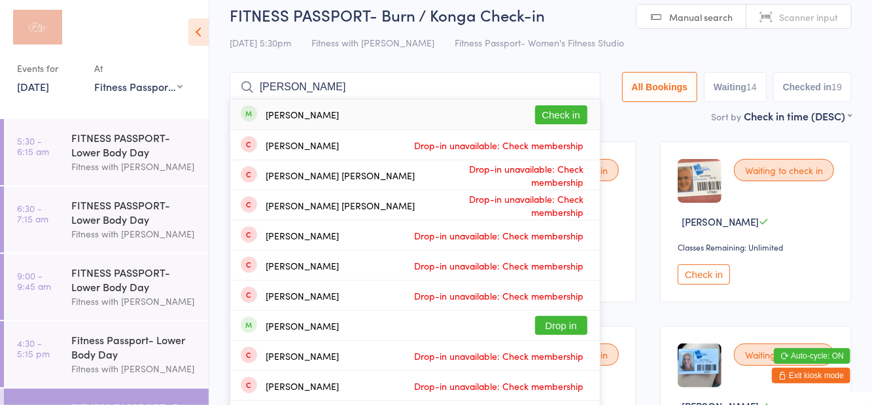
type input "[PERSON_NAME]"
click at [563, 132] on div "[PERSON_NAME] Drop-in unavailable: Check membership" at bounding box center [415, 144] width 370 height 29
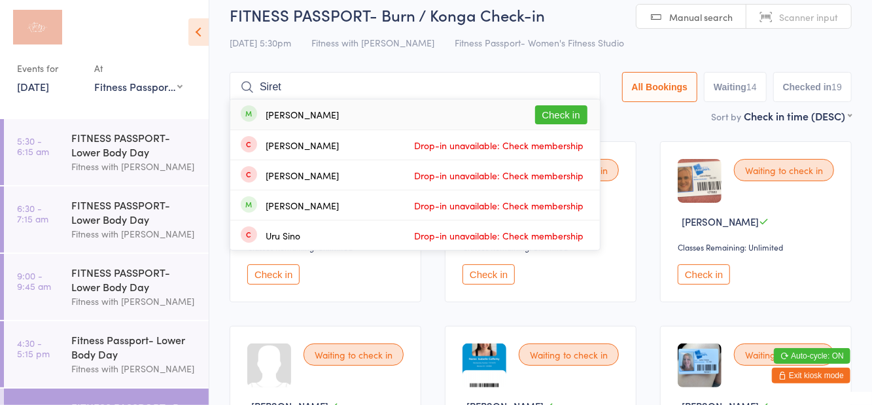
type input "Siret"
click at [571, 124] on button "Check in" at bounding box center [561, 114] width 52 height 19
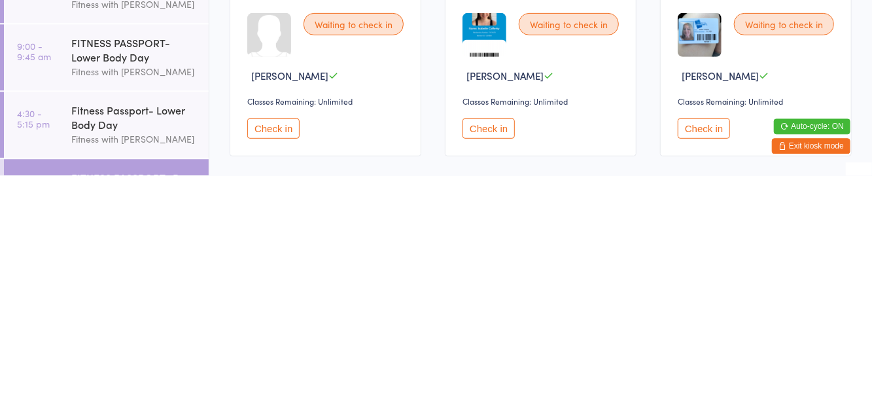
click at [493, 367] on button "Check in" at bounding box center [489, 358] width 52 height 20
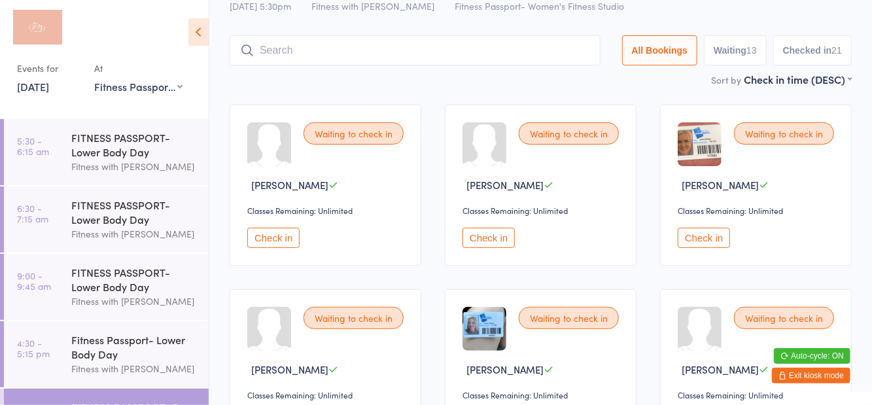
scroll to position [0, 0]
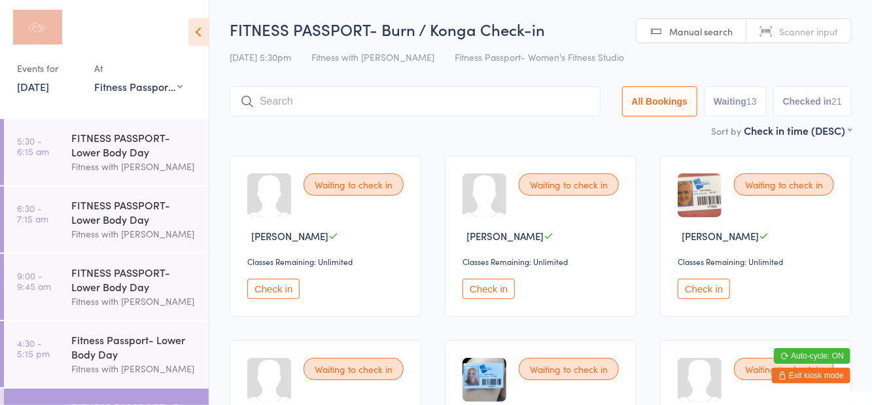
click at [364, 101] on input "search" at bounding box center [415, 101] width 371 height 30
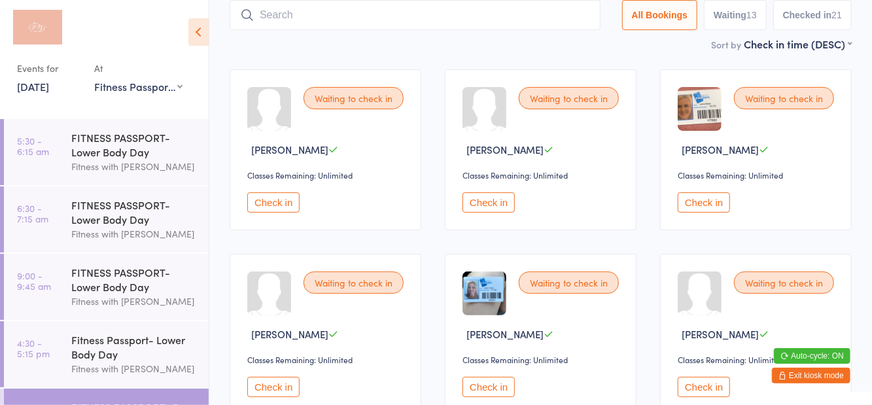
scroll to position [87, 0]
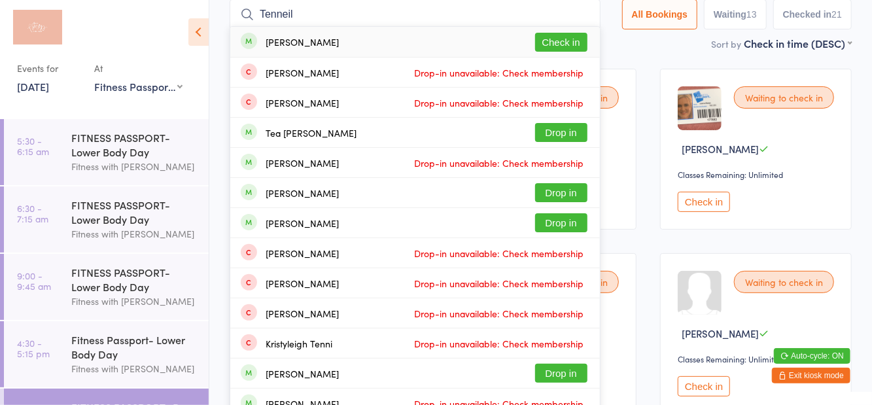
type input "Tenneil"
click at [577, 48] on button "Check in" at bounding box center [561, 42] width 52 height 19
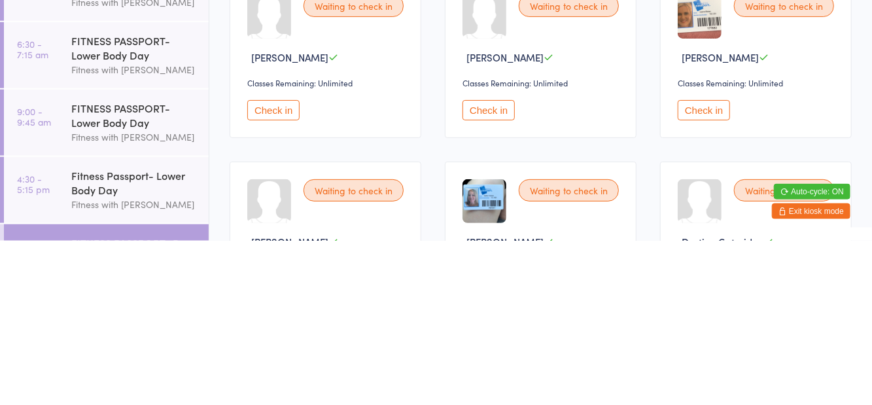
scroll to position [14, 0]
click at [286, 281] on button "Check in" at bounding box center [273, 274] width 52 height 20
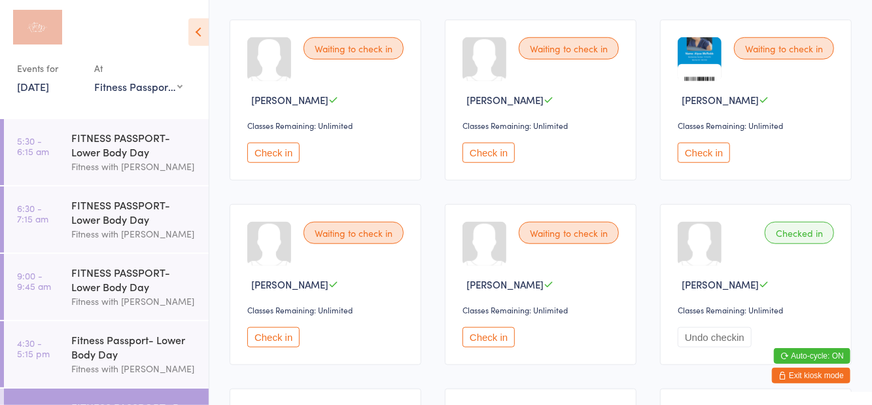
scroll to position [516, 0]
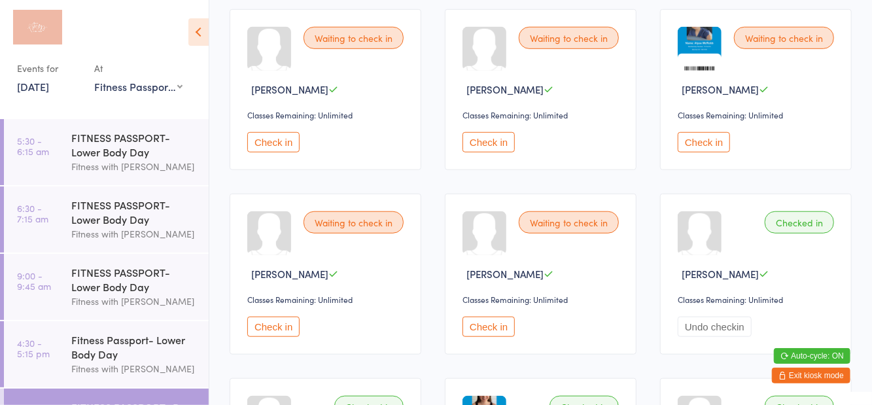
click at [499, 328] on button "Check in" at bounding box center [489, 327] width 52 height 20
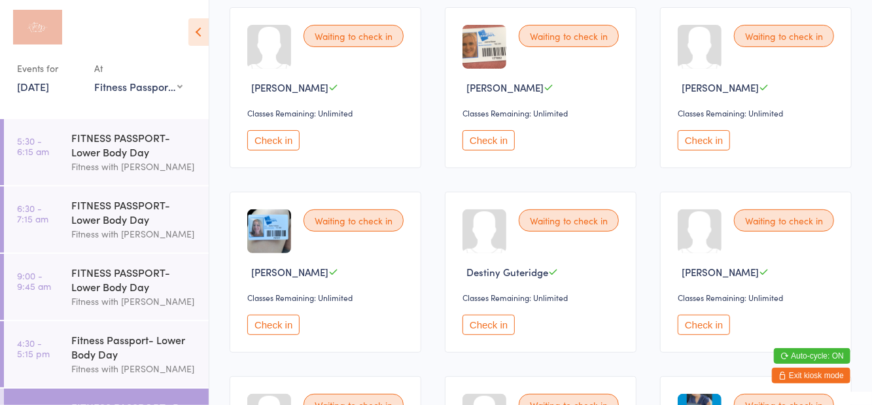
scroll to position [119, 0]
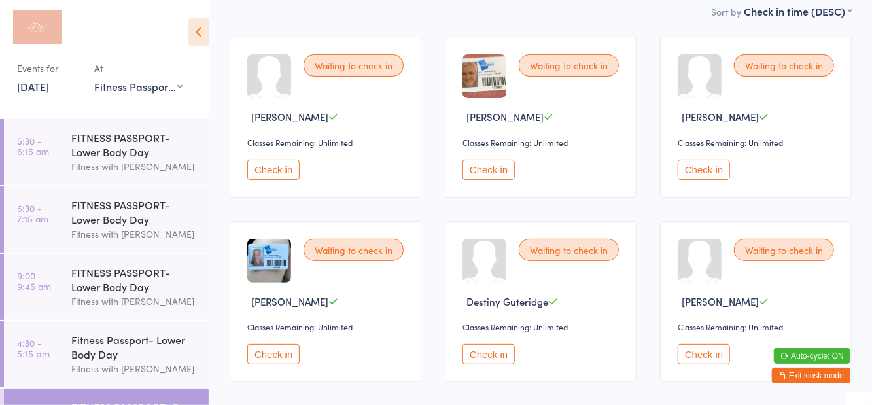
click at [279, 346] on button "Check in" at bounding box center [273, 354] width 52 height 20
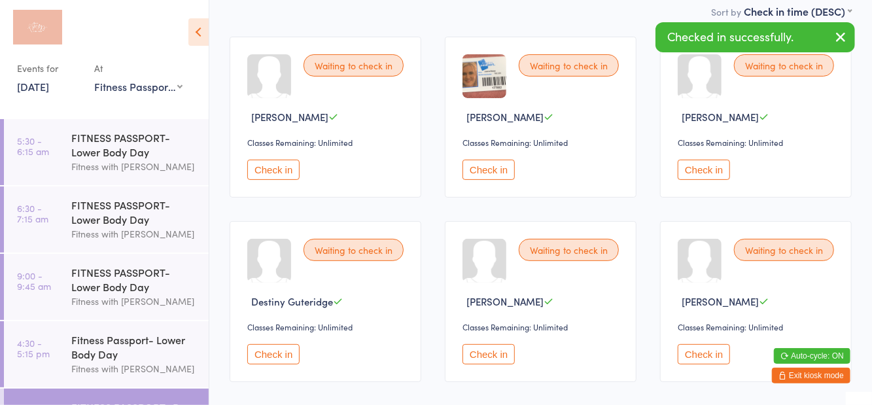
click at [289, 171] on button "Check in" at bounding box center [273, 170] width 52 height 20
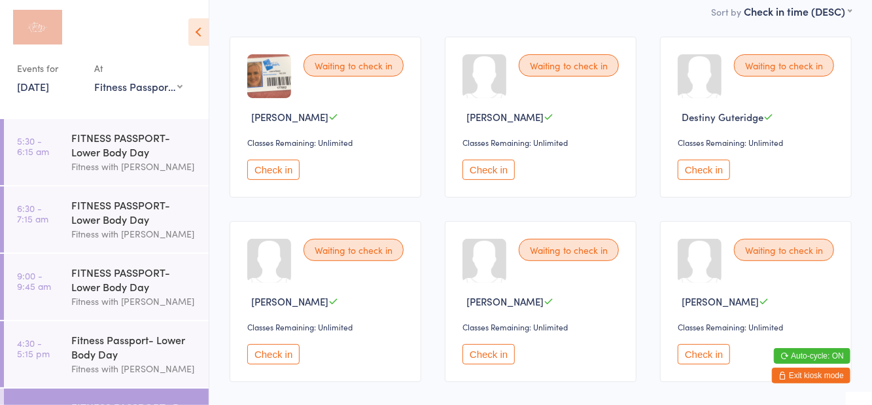
click at [273, 166] on button "Check in" at bounding box center [273, 170] width 52 height 20
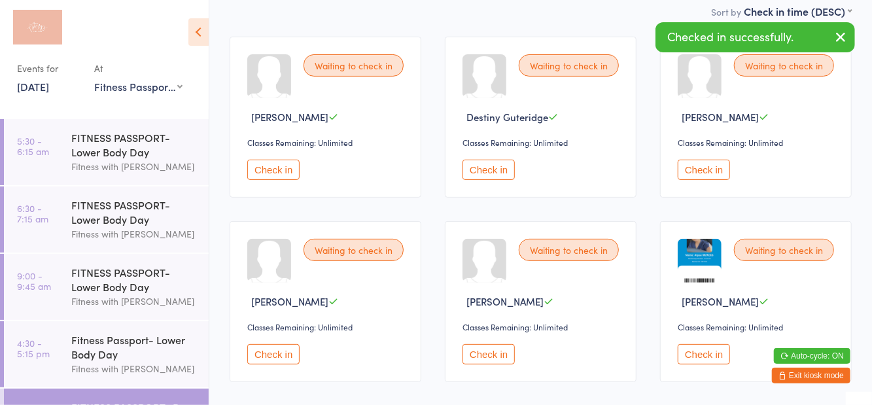
click at [275, 177] on button "Check in" at bounding box center [273, 170] width 52 height 20
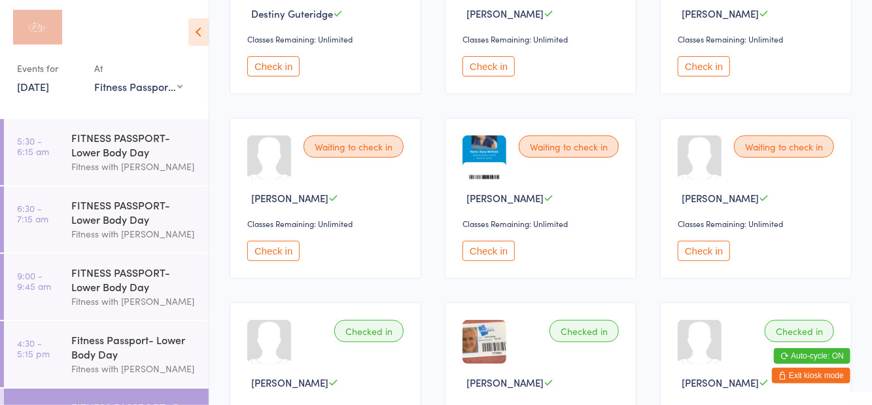
scroll to position [234, 0]
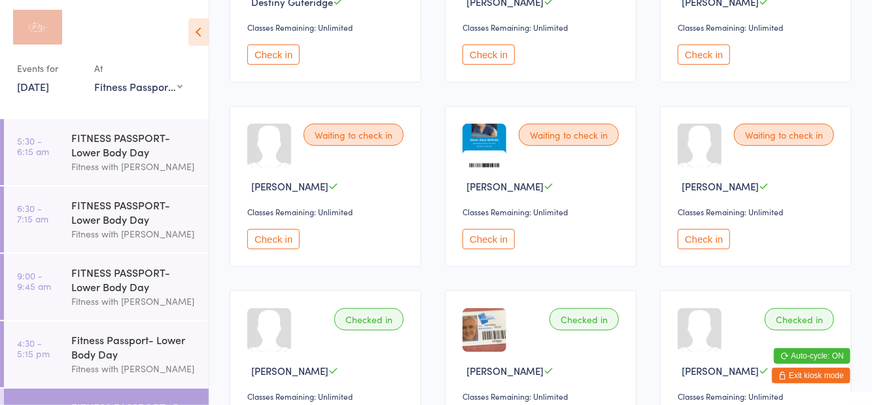
click at [708, 240] on button "Check in" at bounding box center [704, 239] width 52 height 20
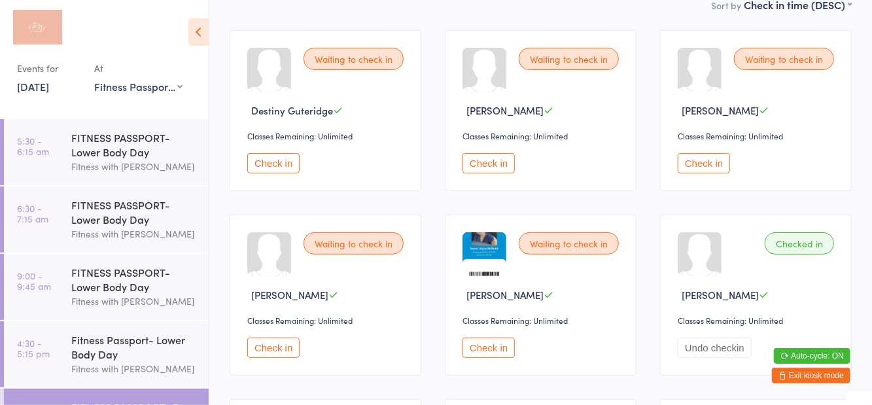
scroll to position [0, 0]
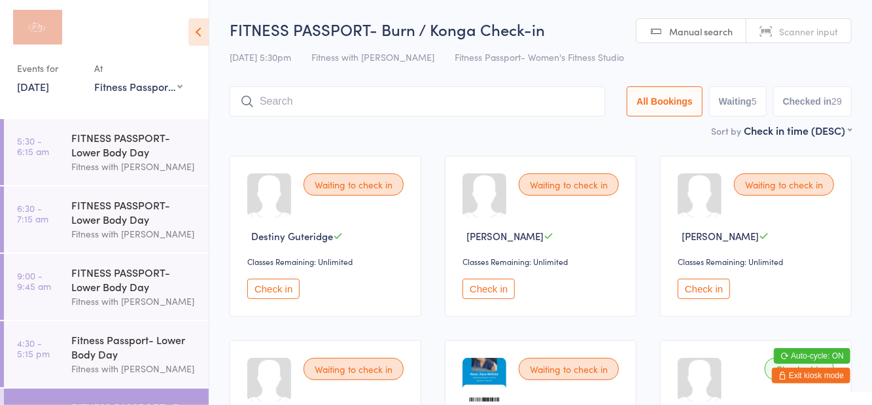
click at [743, 97] on button "Waiting 5" at bounding box center [738, 101] width 58 height 30
select select "0"
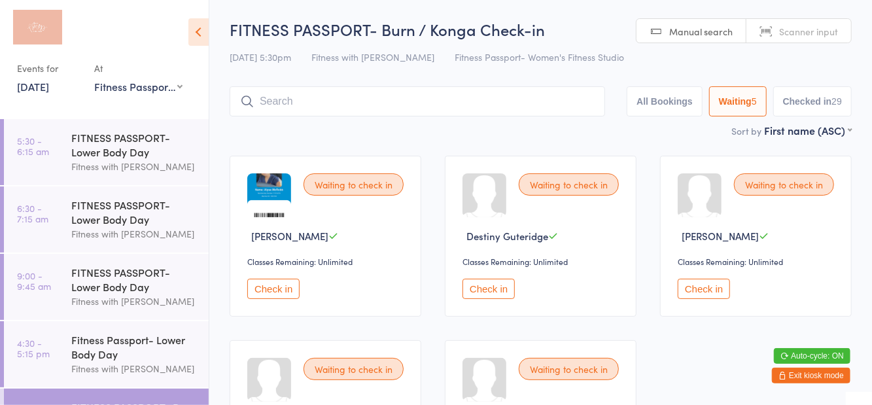
click at [304, 116] on input "search" at bounding box center [418, 101] width 376 height 30
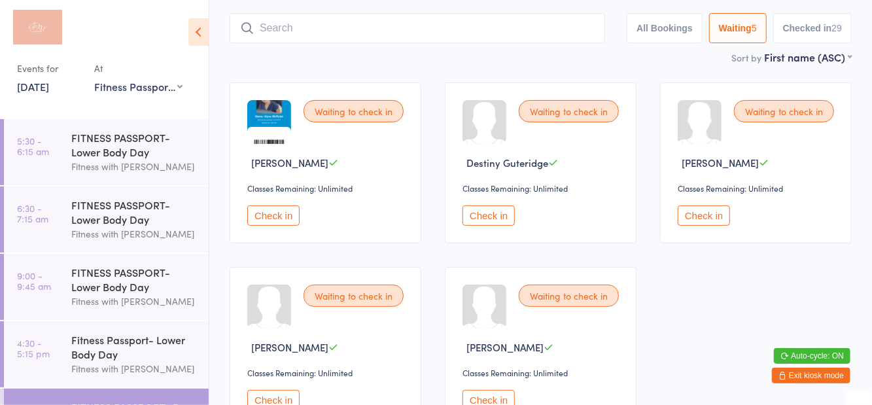
scroll to position [87, 0]
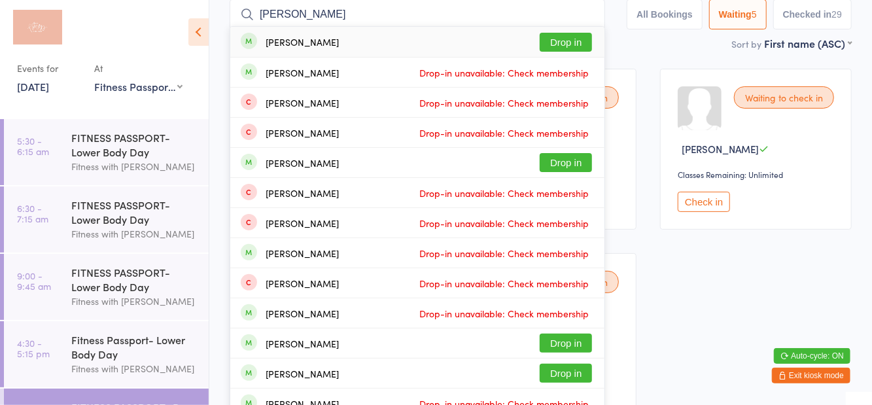
type input "[PERSON_NAME]"
click at [580, 43] on button "Drop in" at bounding box center [566, 42] width 52 height 19
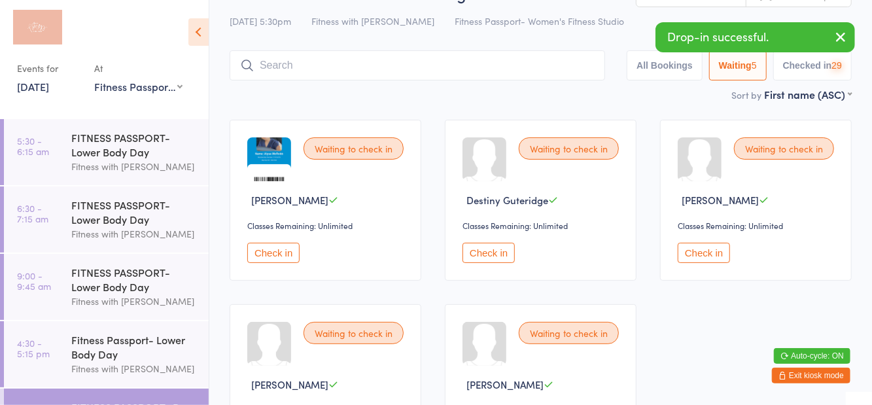
scroll to position [14, 0]
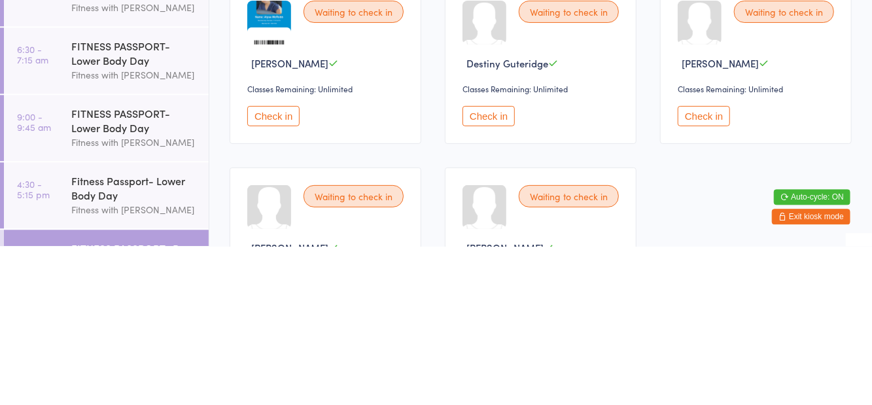
click at [282, 276] on button "Check in" at bounding box center [273, 275] width 52 height 20
